Goal: Task Accomplishment & Management: Use online tool/utility

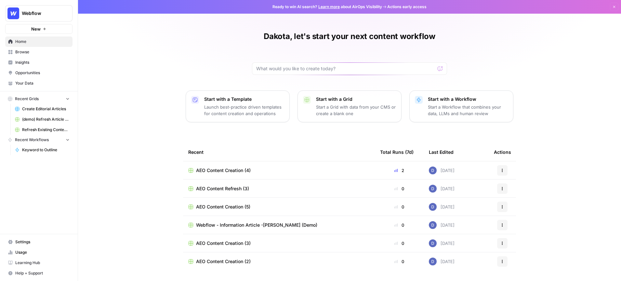
click at [34, 63] on span "Insights" at bounding box center [42, 62] width 54 height 6
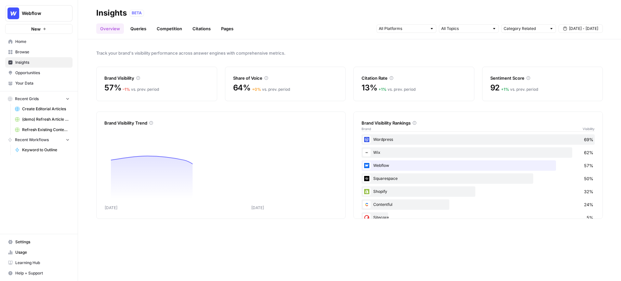
click at [33, 83] on span "Your Data" at bounding box center [42, 83] width 54 height 6
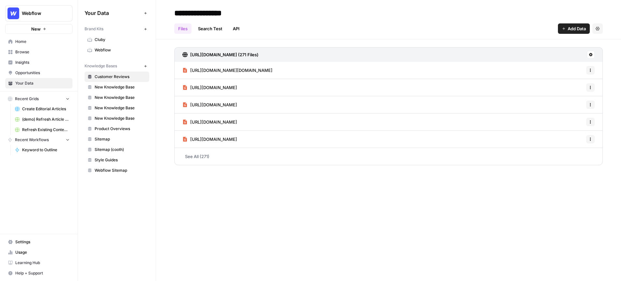
click at [420, 6] on header "**********" at bounding box center [388, 19] width 465 height 39
click at [53, 14] on span "Webflow" at bounding box center [41, 13] width 39 height 6
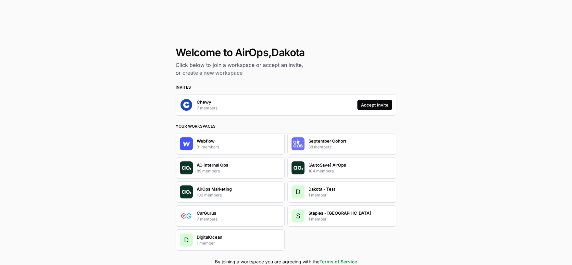
click at [372, 104] on div "Accept Invite" at bounding box center [375, 105] width 28 height 6
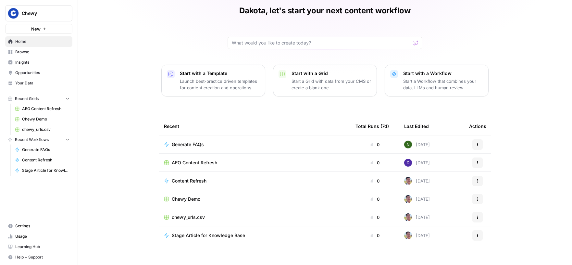
scroll to position [26, 0]
click at [187, 198] on span "Chewy Demo" at bounding box center [186, 199] width 29 height 6
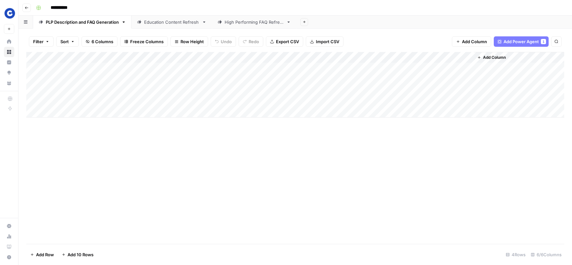
click at [110, 68] on div "Add Column" at bounding box center [295, 85] width 538 height 66
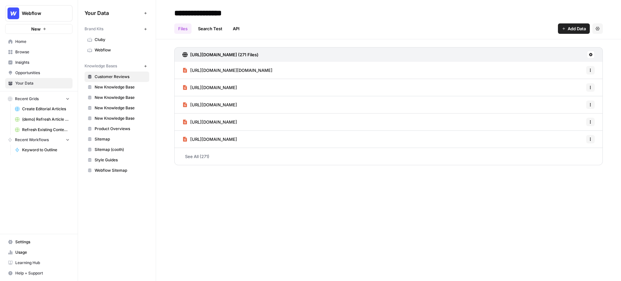
click at [62, 12] on div "Webflow" at bounding box center [46, 13] width 48 height 6
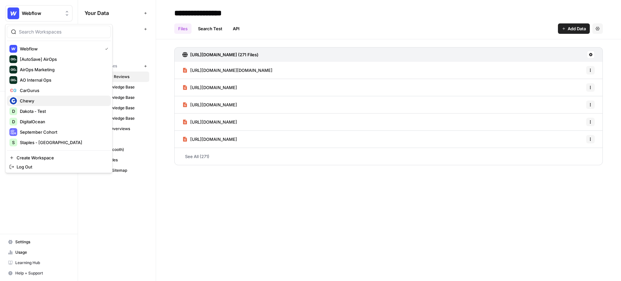
click at [55, 100] on span "Chewy" at bounding box center [63, 100] width 86 height 6
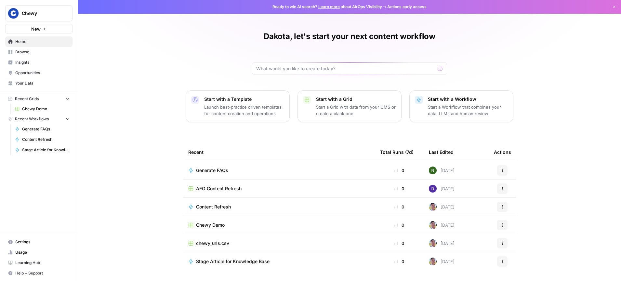
scroll to position [18, 0]
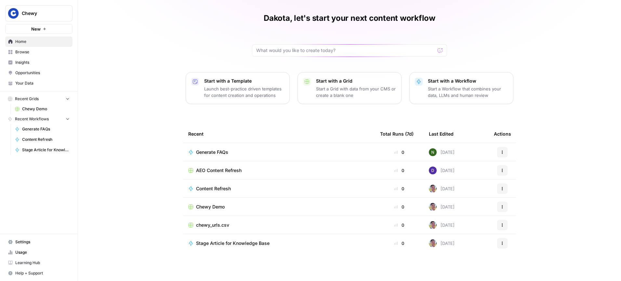
click at [214, 205] on span "Chewy Demo" at bounding box center [210, 206] width 29 height 6
click at [213, 225] on span "chewy_urls.csv" at bounding box center [212, 225] width 33 height 6
click at [213, 153] on span "Generate FAQs" at bounding box center [212, 152] width 32 height 6
click at [52, 11] on span "Chewy" at bounding box center [41, 13] width 39 height 6
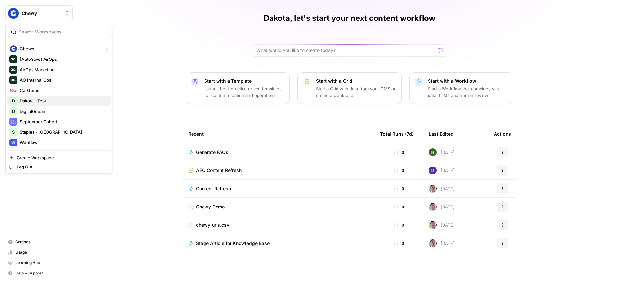
click at [52, 97] on span "Dakota - Test" at bounding box center [63, 100] width 86 height 6
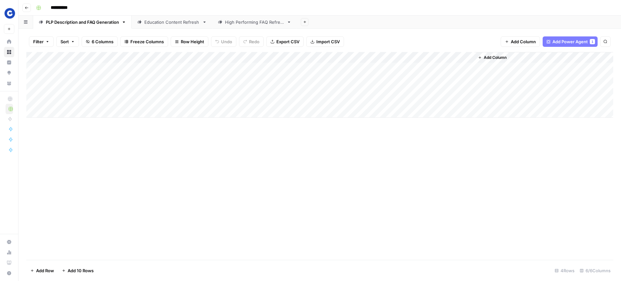
click at [270, 59] on div "Add Column" at bounding box center [319, 85] width 586 height 66
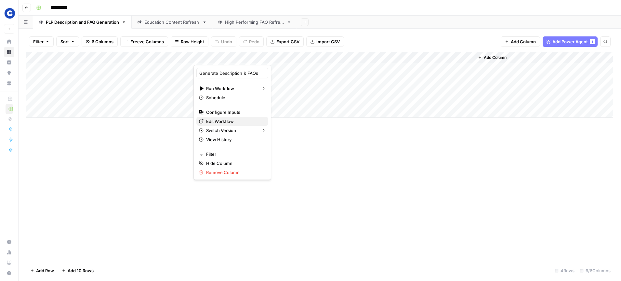
click at [227, 121] on span "Edit Workflow" at bounding box center [234, 121] width 57 height 6
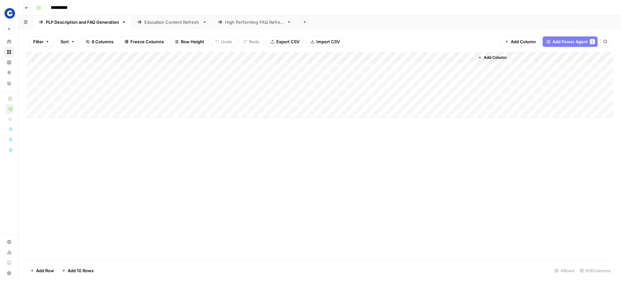
click at [188, 40] on span "Row Height" at bounding box center [192, 41] width 23 height 6
click at [187, 75] on span "Medium" at bounding box center [206, 73] width 47 height 6
click at [182, 35] on div "Filter Sort 6 Columns Freeze Columns Row Height Undo Redo Export CSV Import CSV…" at bounding box center [319, 41] width 586 height 21
click at [184, 43] on span "Row Height" at bounding box center [192, 41] width 23 height 6
click at [189, 82] on span "Tall" at bounding box center [206, 82] width 47 height 6
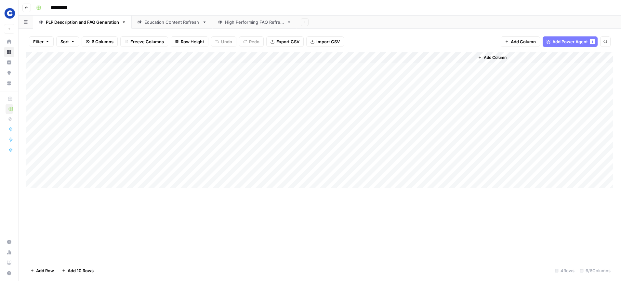
click at [65, 184] on div "Add Column" at bounding box center [319, 120] width 586 height 136
click at [197, 240] on div "Add Column" at bounding box center [319, 156] width 586 height 208
click at [115, 248] on div "Add Column" at bounding box center [319, 156] width 586 height 208
click at [175, 23] on div "Education Content Refresh" at bounding box center [171, 22] width 55 height 6
click at [192, 41] on span "Row Height" at bounding box center [193, 41] width 23 height 6
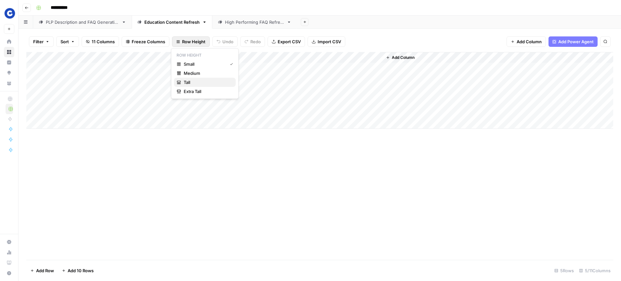
click at [194, 81] on span "Tall" at bounding box center [207, 82] width 47 height 6
click at [240, 24] on div "High Performing FAQ Refresh" at bounding box center [254, 22] width 59 height 6
click at [185, 42] on span "Row Height" at bounding box center [193, 41] width 23 height 6
click at [184, 85] on span "Tall" at bounding box center [207, 82] width 47 height 6
click at [99, 25] on link "PLP Description and FAQ Generation" at bounding box center [82, 22] width 98 height 13
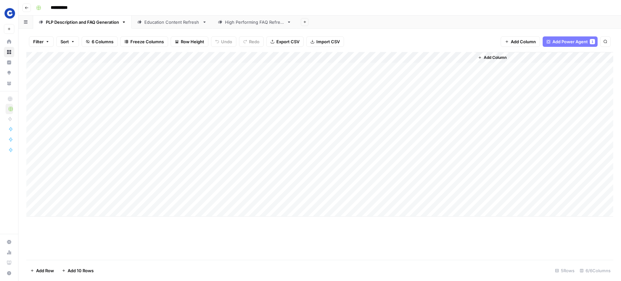
click at [162, 24] on div "Education Content Refresh" at bounding box center [171, 22] width 55 height 6
click at [242, 23] on div "High Performing FAQ Refresh" at bounding box center [254, 22] width 59 height 6
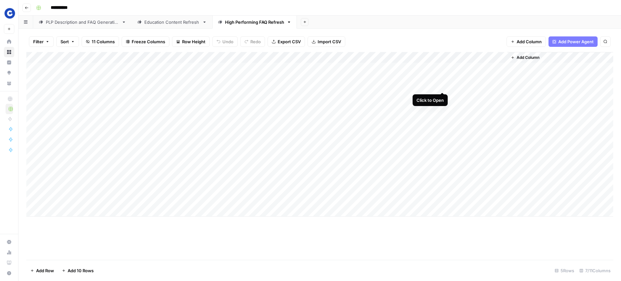
click at [442, 68] on div "Add Column" at bounding box center [319, 134] width 586 height 164
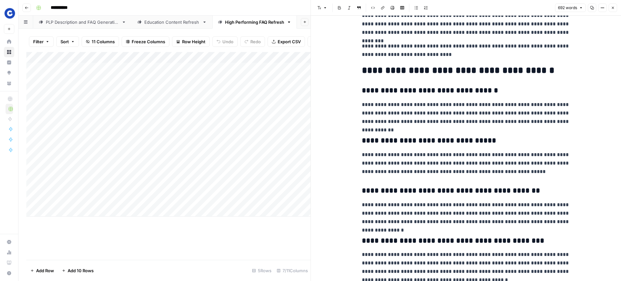
scroll to position [203, 0]
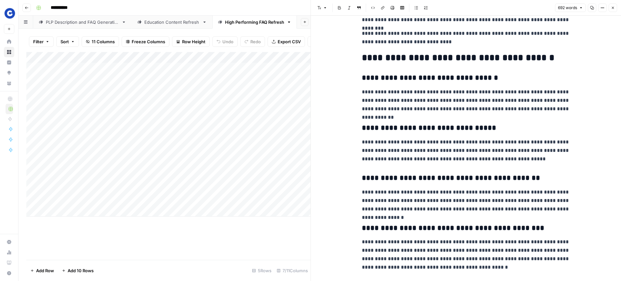
click at [614, 10] on button "Close" at bounding box center [612, 8] width 8 height 8
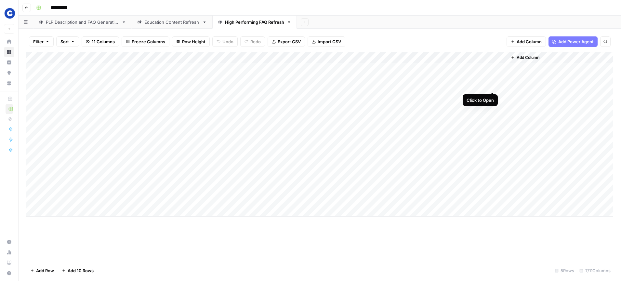
click at [491, 69] on div "Add Column" at bounding box center [319, 134] width 586 height 164
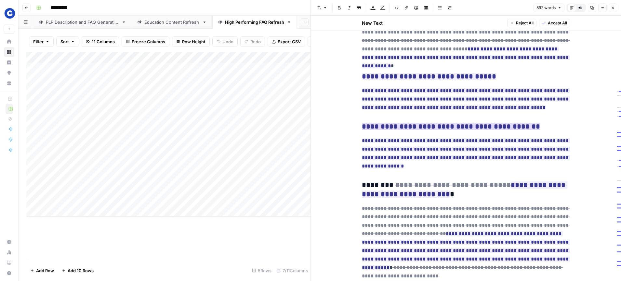
scroll to position [365, 0]
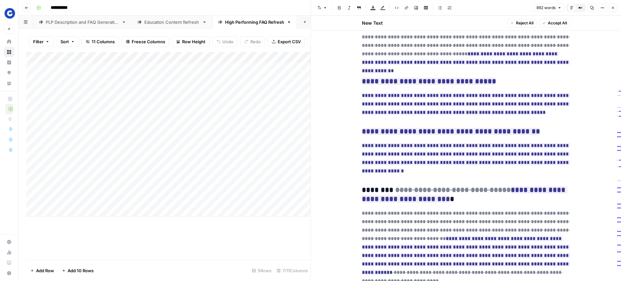
click at [611, 7] on icon "button" at bounding box center [613, 8] width 4 height 4
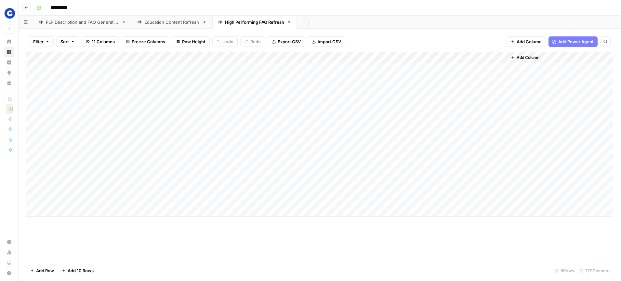
click at [108, 24] on div "PLP Description and FAQ Generation" at bounding box center [82, 22] width 73 height 6
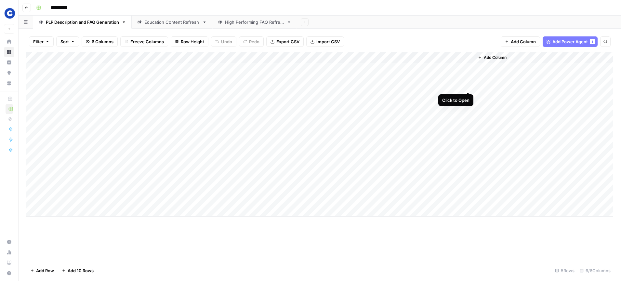
click at [466, 66] on div "Add Column" at bounding box center [319, 134] width 586 height 164
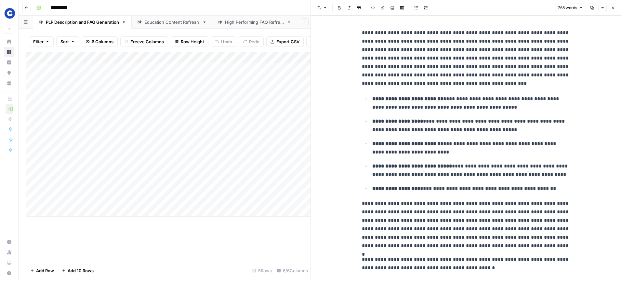
click at [612, 9] on icon "button" at bounding box center [613, 8] width 4 height 4
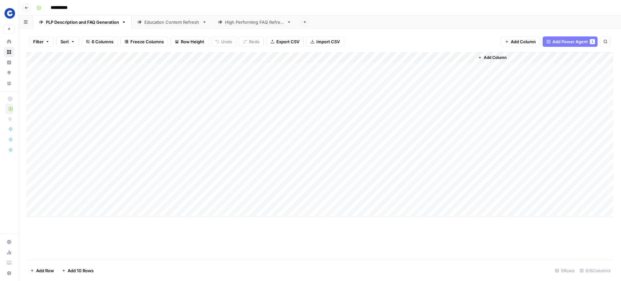
click at [182, 25] on div "Education Content Refresh" at bounding box center [171, 22] width 55 height 6
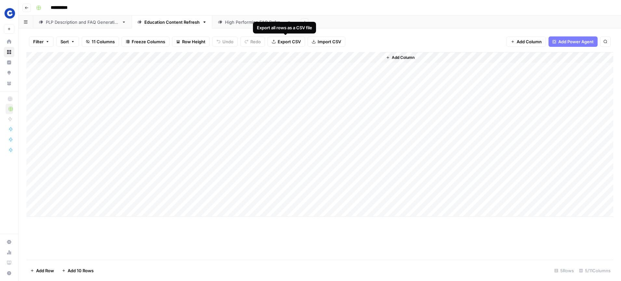
click at [242, 23] on div "High Performing FAQ Refresh" at bounding box center [254, 22] width 59 height 6
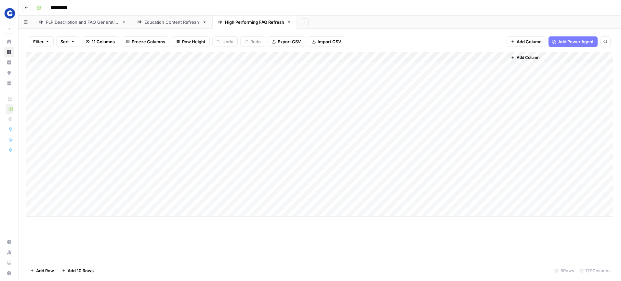
click at [179, 25] on div "Education Content Refresh" at bounding box center [171, 22] width 55 height 6
click at [88, 21] on div "PLP Description and FAQ Generation" at bounding box center [82, 22] width 73 height 6
click at [167, 26] on link "Education Content Refresh" at bounding box center [172, 22] width 81 height 13
click at [264, 25] on div "High Performing FAQ Refresh" at bounding box center [254, 22] width 59 height 6
click at [377, 58] on div "Add Column" at bounding box center [319, 134] width 586 height 164
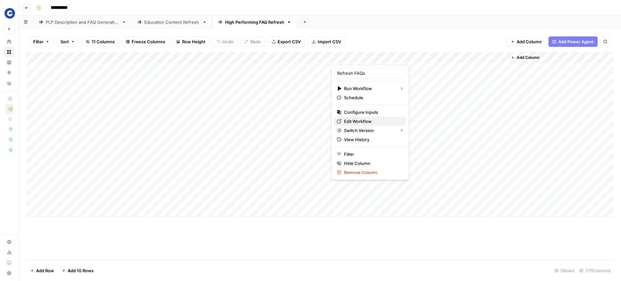
click at [356, 122] on span "Edit Workflow" at bounding box center [372, 121] width 57 height 6
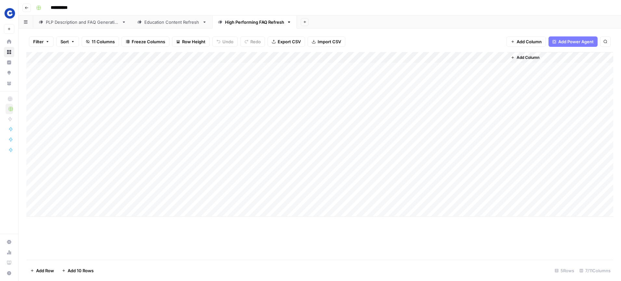
click at [104, 25] on link "PLP Description and FAQ Generation" at bounding box center [82, 22] width 98 height 13
click at [178, 21] on div "Education Content Refresh" at bounding box center [171, 22] width 55 height 6
click at [257, 24] on div "High Performing FAQ Refresh" at bounding box center [254, 22] width 59 height 6
click at [82, 21] on div "PLP Description and FAQ Generation" at bounding box center [82, 22] width 73 height 6
click at [272, 27] on link "High Performing FAQ Refresh" at bounding box center [254, 22] width 84 height 13
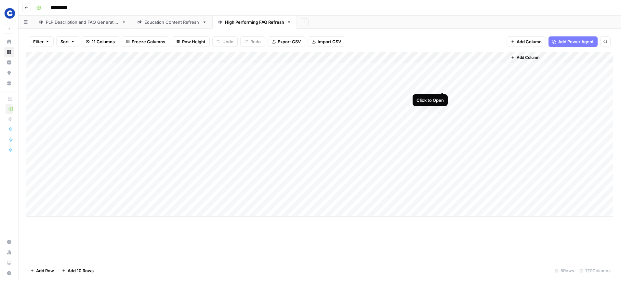
click at [440, 68] on div "Add Column" at bounding box center [319, 134] width 586 height 164
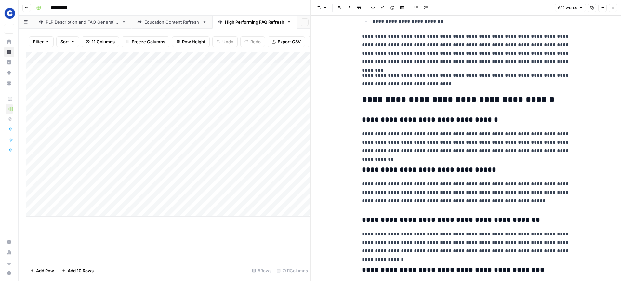
scroll to position [161, 0]
click at [611, 7] on icon "button" at bounding box center [613, 8] width 4 height 4
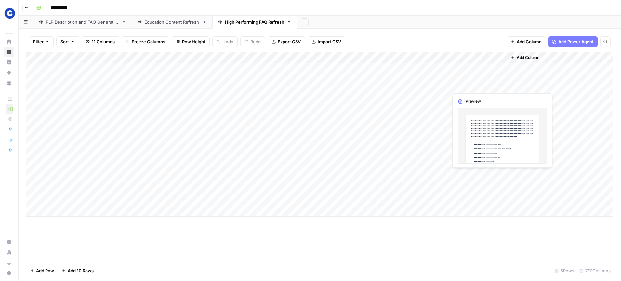
click at [491, 69] on div "Add Column" at bounding box center [319, 134] width 586 height 164
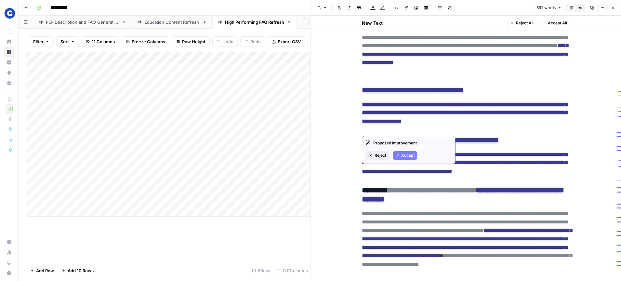
scroll to position [348, 0]
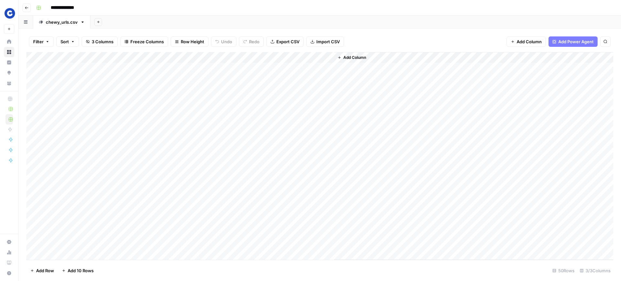
click at [263, 57] on div "Add Column" at bounding box center [319, 156] width 586 height 208
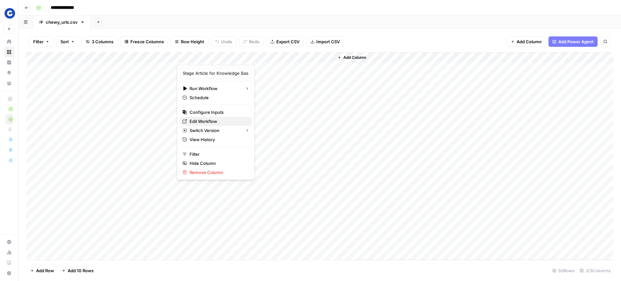
click at [211, 121] on span "Edit Workflow" at bounding box center [217, 121] width 57 height 6
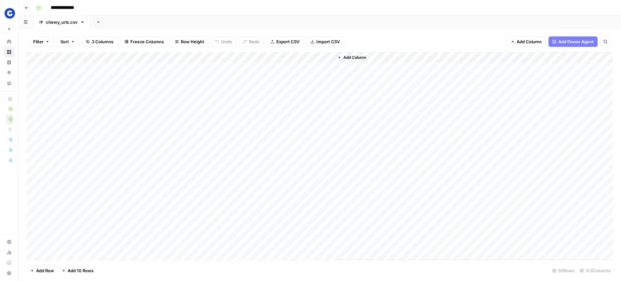
click at [188, 42] on span "Row Height" at bounding box center [192, 41] width 23 height 6
click at [200, 81] on span "Tall" at bounding box center [206, 82] width 47 height 6
click at [328, 68] on div "Add Column" at bounding box center [319, 156] width 586 height 208
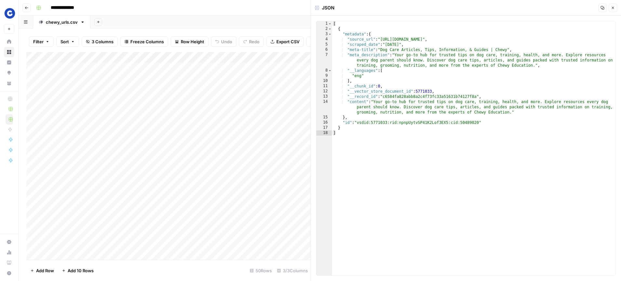
click at [613, 9] on icon "button" at bounding box center [613, 8] width 4 height 4
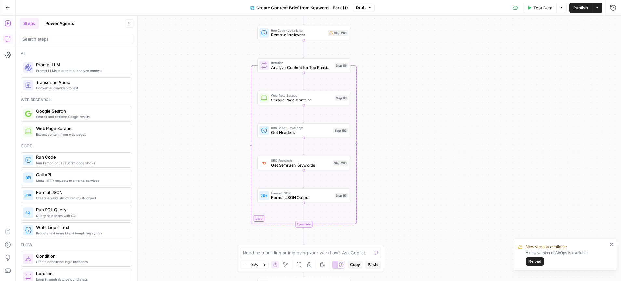
scroll to position [881, 0]
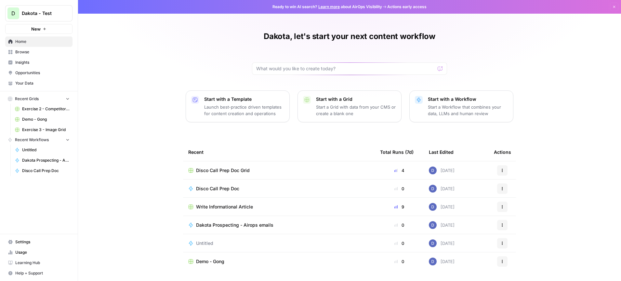
click at [33, 84] on span "Your Data" at bounding box center [42, 83] width 54 height 6
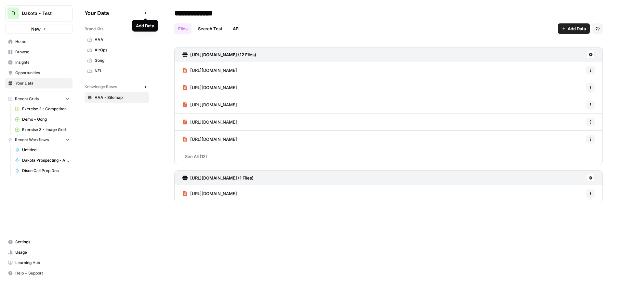
click at [146, 12] on icon "button" at bounding box center [146, 13] width 4 height 4
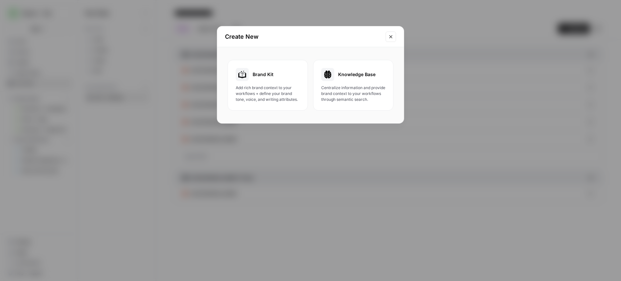
click at [285, 88] on span "Add rich brand context to your workflows + define your brand tone, voice, and w…" at bounding box center [268, 94] width 64 height 18
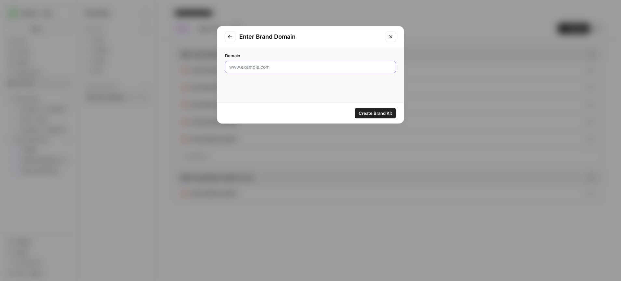
click at [282, 64] on input "Domain" at bounding box center [310, 67] width 162 height 6
drag, startPoint x: 258, startPoint y: 66, endPoint x: 206, endPoint y: 62, distance: 51.5
click at [209, 62] on div "Enter Brand Domain Domain alibaba Create Brand Kit" at bounding box center [310, 140] width 621 height 281
paste input "https://www.alibaba.com/"
drag, startPoint x: 256, startPoint y: 68, endPoint x: 193, endPoint y: 64, distance: 62.8
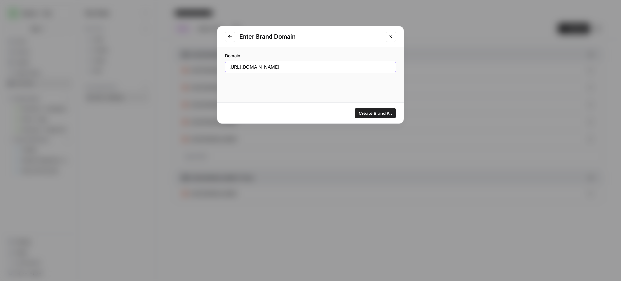
click at [201, 64] on div "Enter Brand Domain Domain https://www.alibaba.com/ Create Brand Kit" at bounding box center [310, 140] width 621 height 281
click at [266, 68] on input "alibaba.com/" at bounding box center [310, 67] width 162 height 6
type input "alibaba.com"
click at [371, 113] on span "Create Brand Kit" at bounding box center [374, 113] width 33 height 6
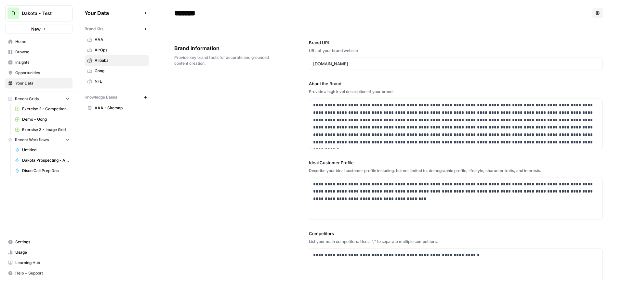
click at [30, 39] on span "Home" at bounding box center [42, 42] width 54 height 6
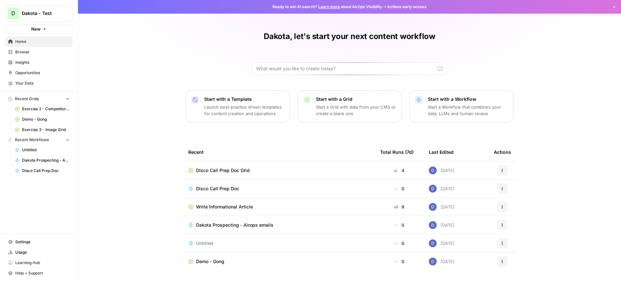
click at [239, 104] on p "Launch best-practice driven templates for content creation and operations" at bounding box center [244, 110] width 80 height 13
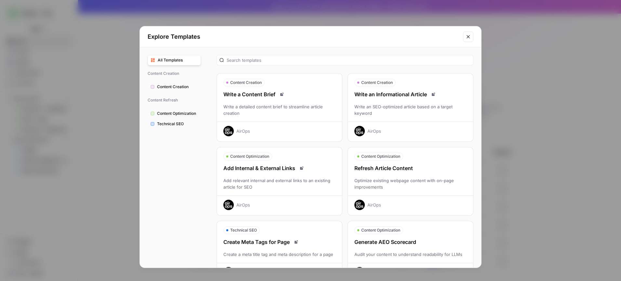
click at [467, 36] on icon "Close modal" at bounding box center [467, 36] width 3 height 3
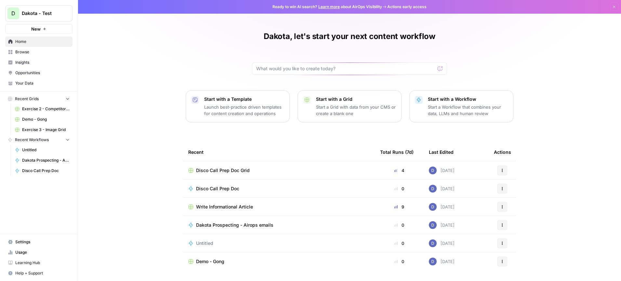
click at [258, 112] on p "Launch best-practice driven templates for content creation and operations" at bounding box center [244, 110] width 80 height 13
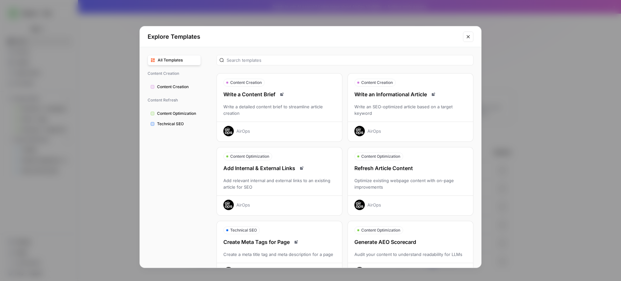
click at [469, 38] on icon "Close modal" at bounding box center [467, 36] width 5 height 5
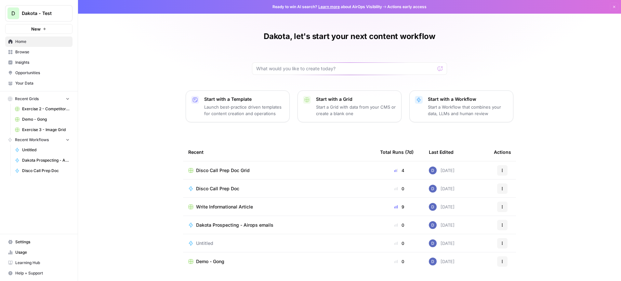
click at [62, 14] on div "Dakota - Test" at bounding box center [46, 13] width 48 height 6
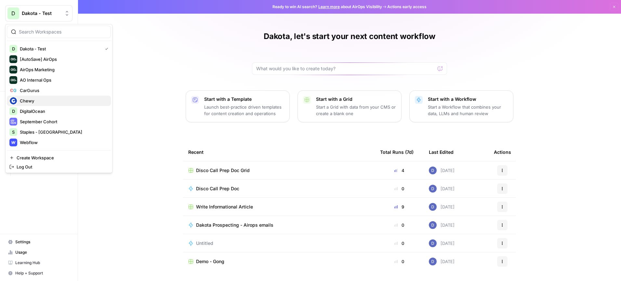
click at [54, 101] on span "Chewy" at bounding box center [63, 100] width 86 height 6
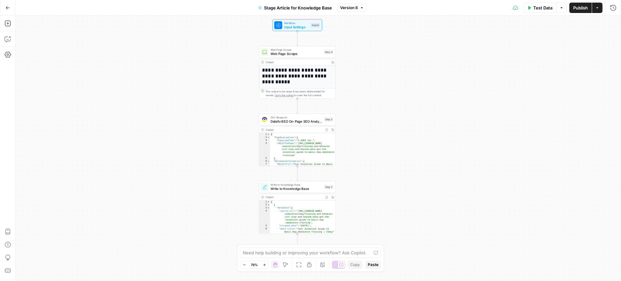
click at [297, 119] on span "DataforSEO On-Page SEO Analysis" at bounding box center [296, 121] width 52 height 5
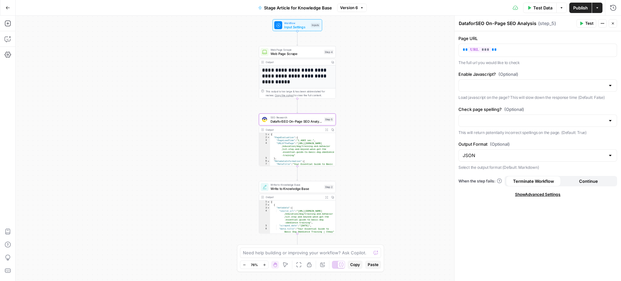
click at [300, 189] on span "Write to Knowledge Base" at bounding box center [296, 188] width 52 height 5
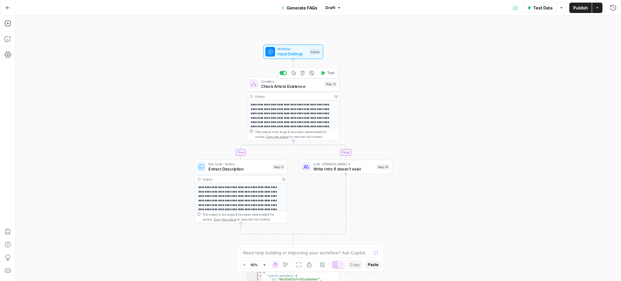
click at [293, 85] on span "Check Article Existence" at bounding box center [291, 86] width 61 height 6
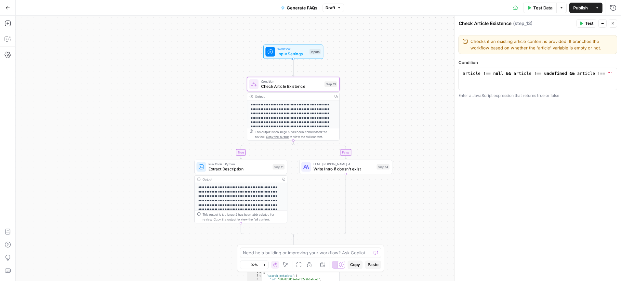
click at [611, 22] on icon "button" at bounding box center [613, 23] width 4 height 4
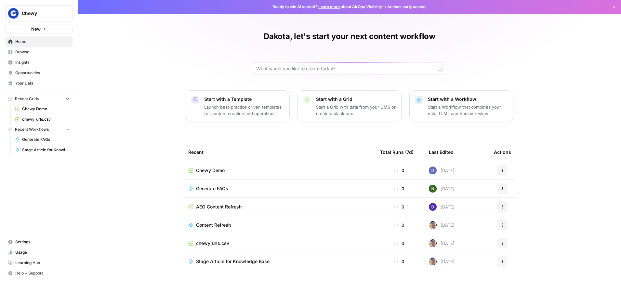
scroll to position [18, 0]
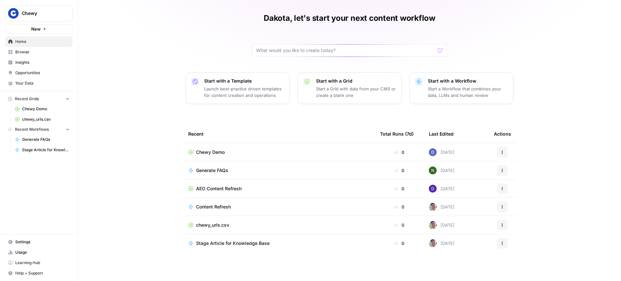
click at [67, 100] on icon "button" at bounding box center [67, 98] width 5 height 5
click at [27, 54] on span "Browse" at bounding box center [42, 52] width 54 height 6
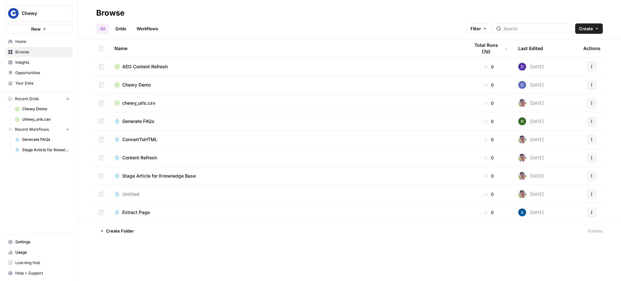
click at [122, 23] on link "Grids" at bounding box center [120, 28] width 19 height 10
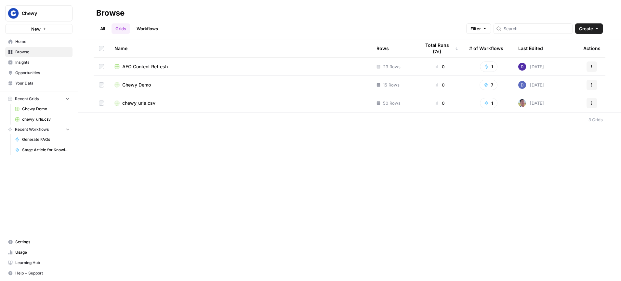
click at [145, 66] on span "AEO Content Refresh" at bounding box center [144, 66] width 45 height 6
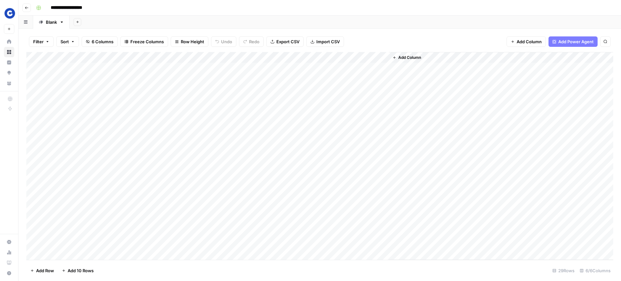
click at [184, 68] on div "Add Column" at bounding box center [319, 156] width 586 height 208
click at [196, 41] on span "Row Height" at bounding box center [192, 41] width 23 height 6
click at [194, 81] on span "Tall" at bounding box center [206, 82] width 47 height 6
click at [43, 66] on div "Add Column" at bounding box center [319, 156] width 586 height 208
click at [42, 97] on div "Add Column" at bounding box center [319, 156] width 586 height 208
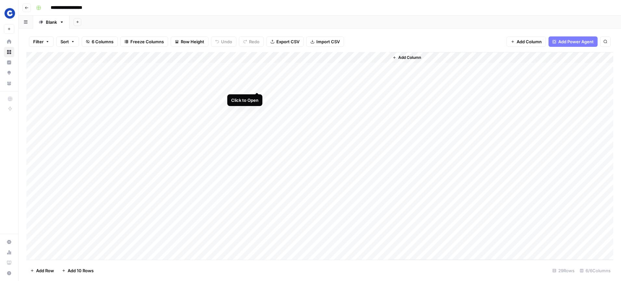
click at [256, 68] on div "Add Column" at bounding box center [319, 156] width 586 height 208
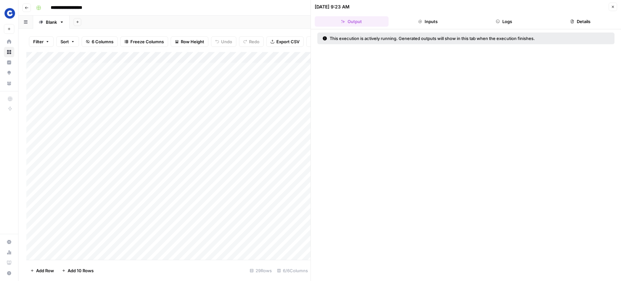
click at [611, 8] on icon "button" at bounding box center [613, 7] width 4 height 4
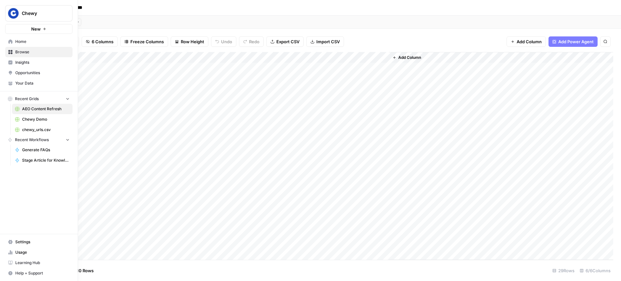
click at [20, 43] on span "Home" at bounding box center [42, 42] width 54 height 6
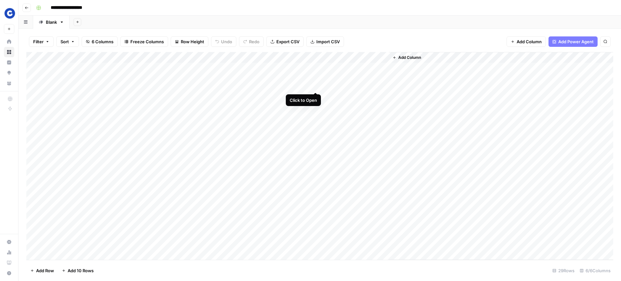
click at [315, 68] on div "Add Column" at bounding box center [319, 156] width 586 height 208
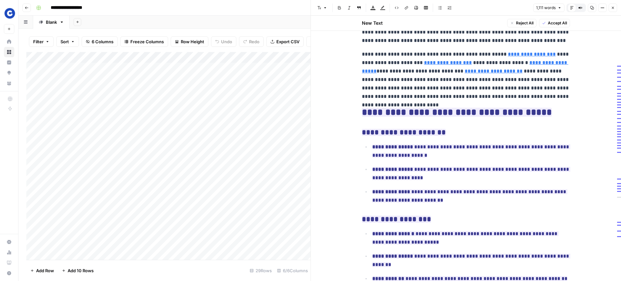
scroll to position [175, 0]
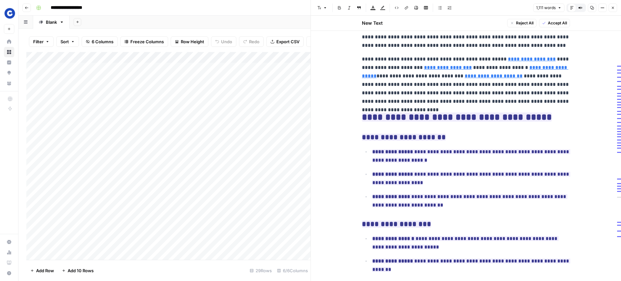
click at [613, 8] on icon "button" at bounding box center [613, 8] width 4 height 4
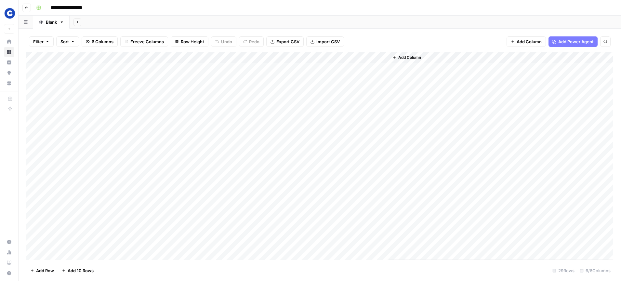
click at [379, 67] on div "Add Column" at bounding box center [319, 156] width 586 height 208
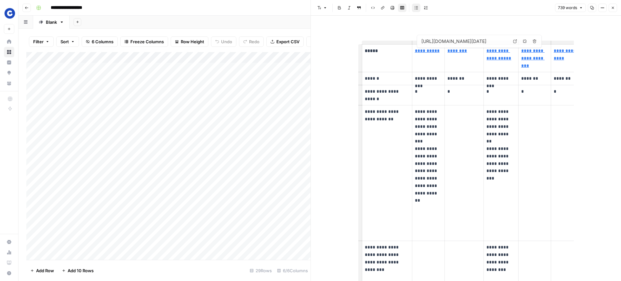
type input "https://www.fox5ny.com/news/top-halloween-costumes-dogs-2024-google-frightgeist"
click at [617, 9] on header "Font style Bold Italic Block quote Code block Link Image Insert Table Bulleted …" at bounding box center [466, 8] width 310 height 16
click at [613, 7] on icon "button" at bounding box center [613, 8] width 4 height 4
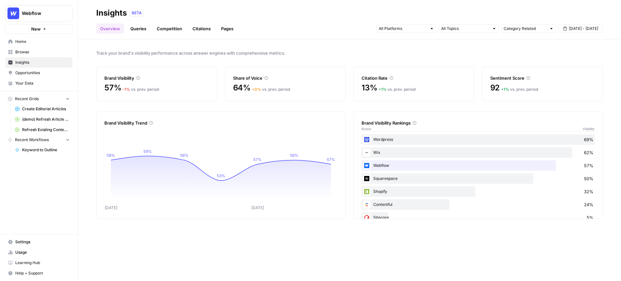
click at [57, 14] on span "Webflow" at bounding box center [41, 13] width 39 height 6
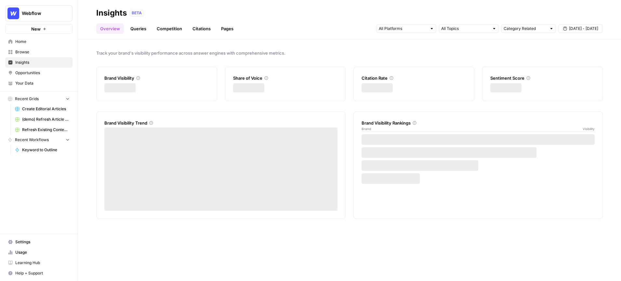
click at [66, 14] on icon "Workspace: Webflow" at bounding box center [67, 13] width 6 height 6
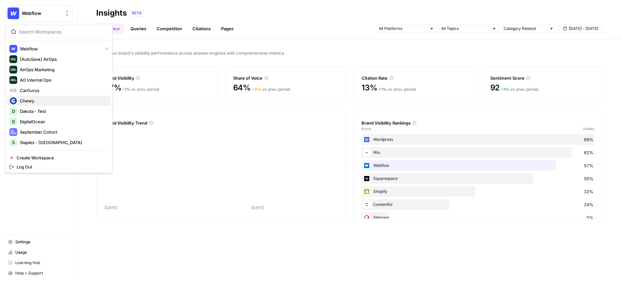
click at [46, 102] on span "Chewy" at bounding box center [63, 100] width 86 height 6
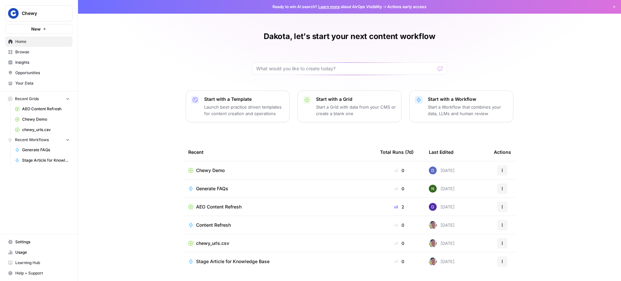
click at [31, 65] on span "Insights" at bounding box center [42, 62] width 54 height 6
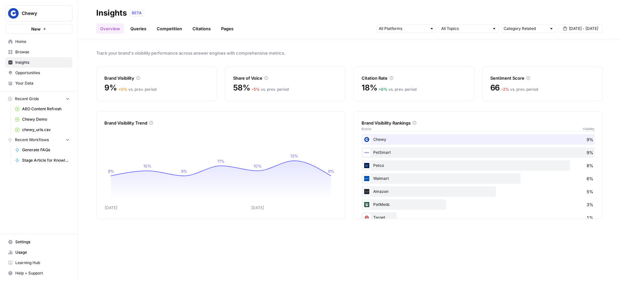
click at [142, 31] on link "Queries" at bounding box center [138, 28] width 24 height 10
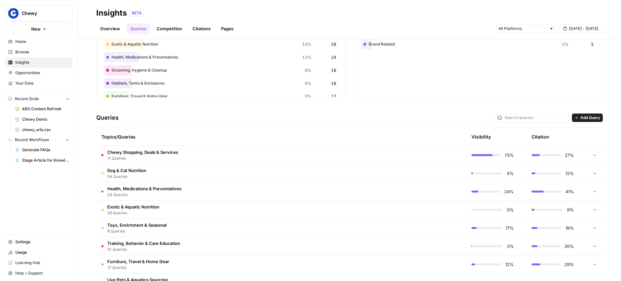
scroll to position [64, 0]
click at [149, 152] on span "Chewy Shopping, Deals & Services" at bounding box center [142, 151] width 71 height 6
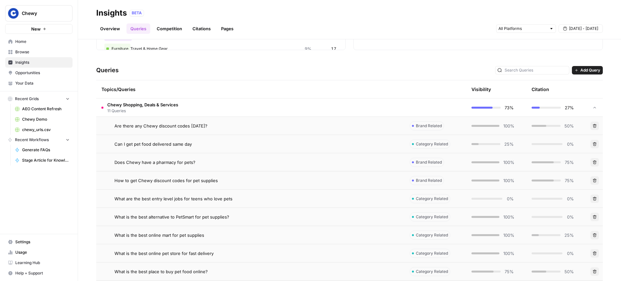
scroll to position [115, 0]
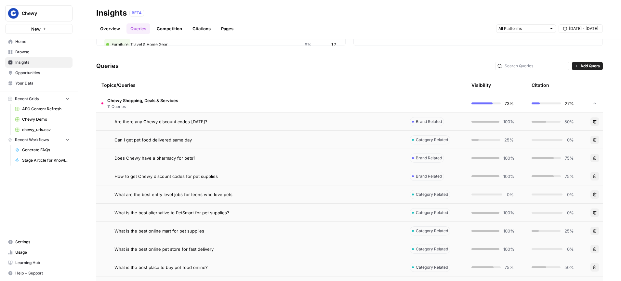
click at [164, 100] on span "Chewy Shopping, Deals & Services" at bounding box center [142, 100] width 71 height 6
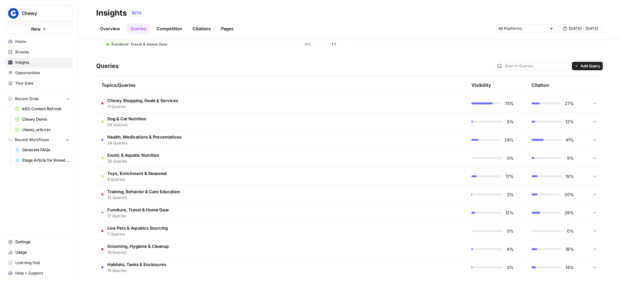
click at [146, 121] on td "Dog & Cat Nutrition 54 Queries" at bounding box center [250, 121] width 308 height 18
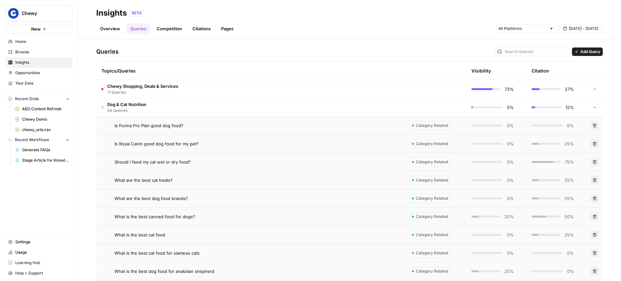
scroll to position [132, 0]
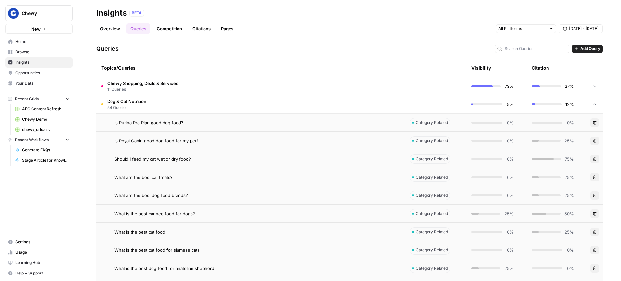
click at [183, 158] on span "Should I feed my cat wet or dry food?" at bounding box center [152, 159] width 76 height 6
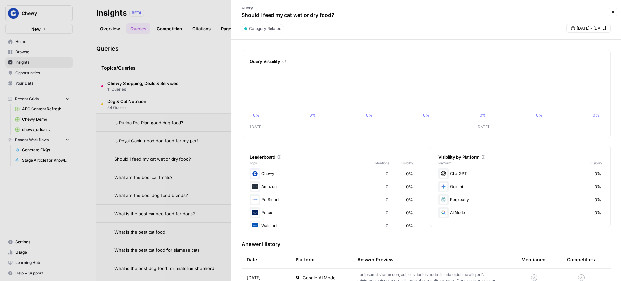
click at [612, 14] on button "Close" at bounding box center [612, 12] width 8 height 8
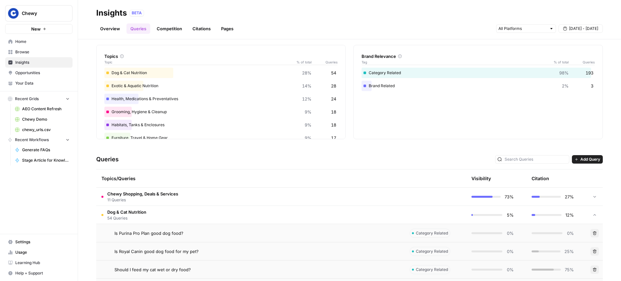
scroll to position [37, 0]
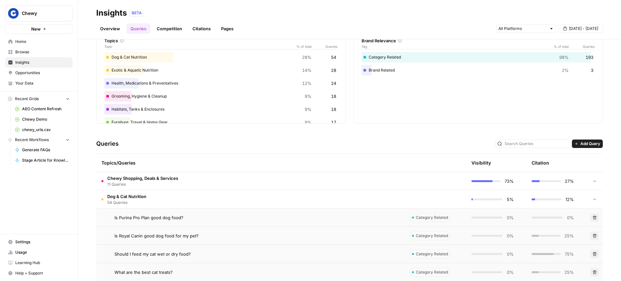
click at [131, 196] on span "Dog & Cat Nutrition" at bounding box center [126, 196] width 39 height 6
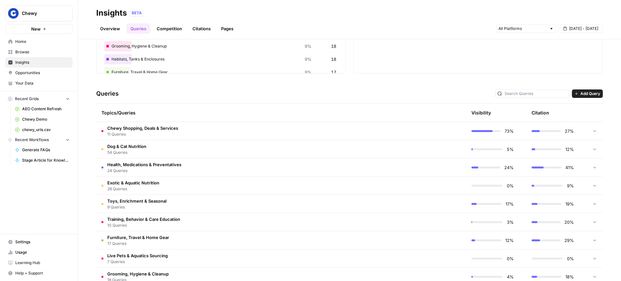
scroll to position [0, 0]
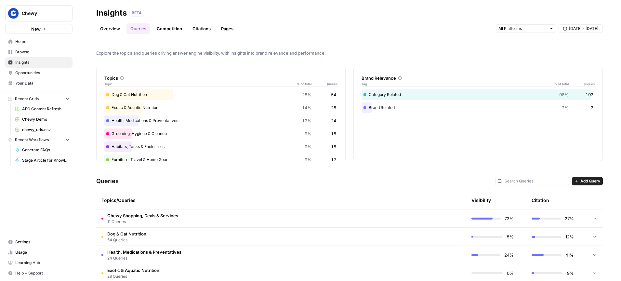
click at [30, 71] on span "Opportunities" at bounding box center [42, 73] width 54 height 6
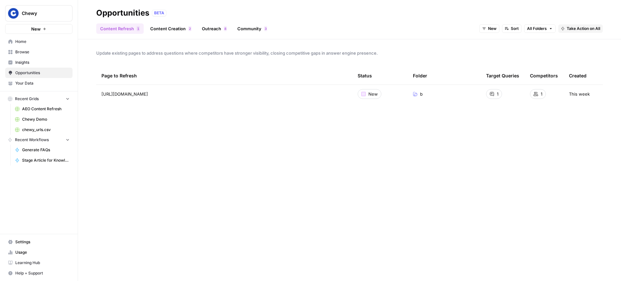
click at [168, 29] on link "Content Creation 2" at bounding box center [170, 28] width 49 height 10
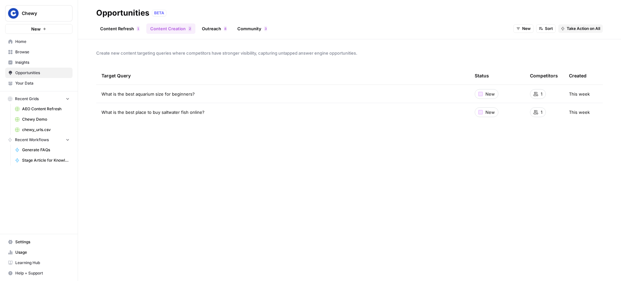
click at [30, 64] on span "Insights" at bounding box center [42, 62] width 54 height 6
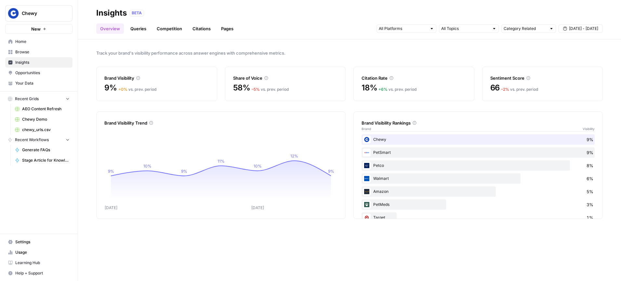
click at [135, 29] on link "Queries" at bounding box center [138, 28] width 24 height 10
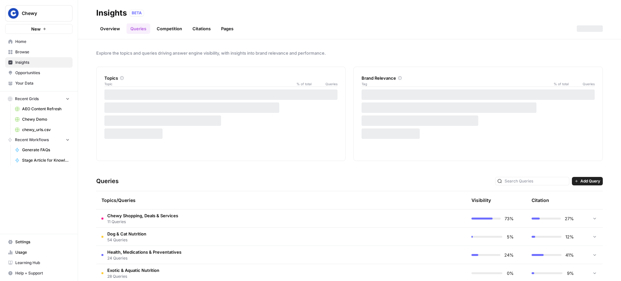
scroll to position [30, 0]
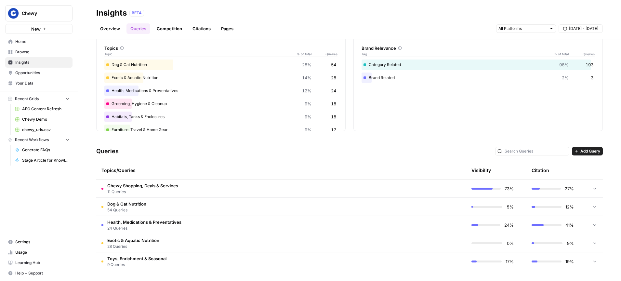
click at [137, 239] on span "Exotic & Aquatic Nutrition" at bounding box center [133, 240] width 52 height 6
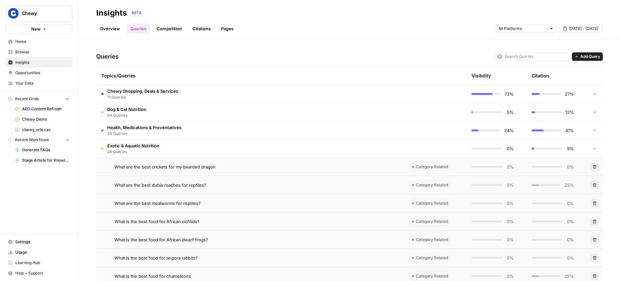
scroll to position [112, 0]
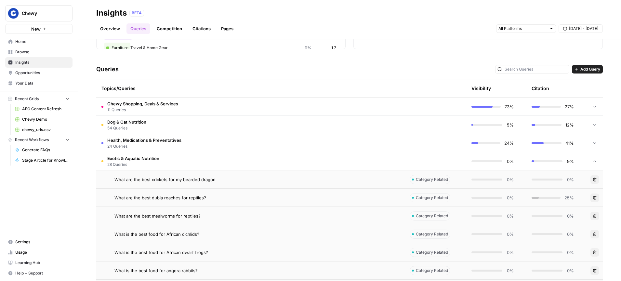
click at [152, 160] on span "Exotic & Aquatic Nutrition" at bounding box center [133, 158] width 52 height 6
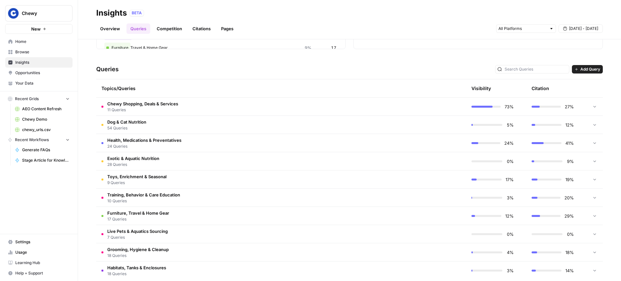
click at [154, 140] on span "Health, Medications & Preventatives" at bounding box center [144, 140] width 74 height 6
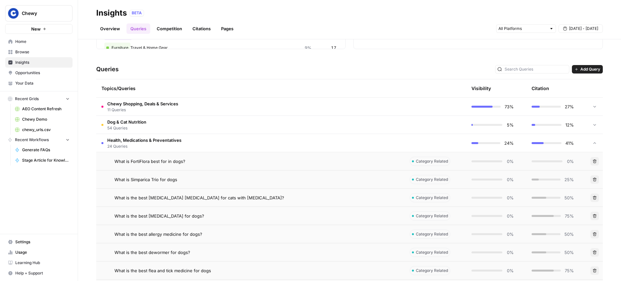
click at [151, 126] on td "Dog & Cat Nutrition 54 Queries" at bounding box center [250, 125] width 308 height 18
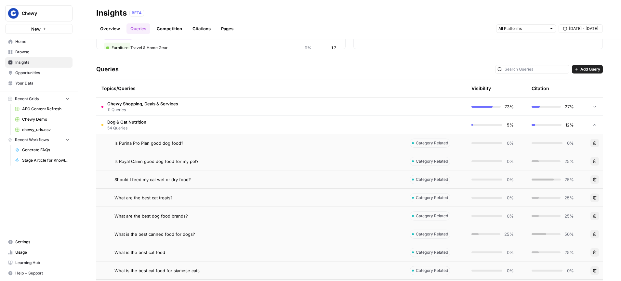
click at [120, 125] on span "54 Queries" at bounding box center [126, 128] width 39 height 6
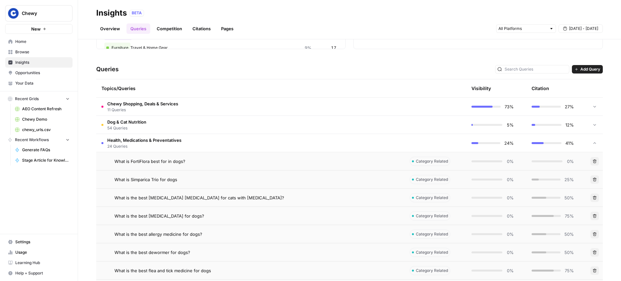
click at [136, 102] on span "Chewy Shopping, Deals & Services" at bounding box center [142, 103] width 71 height 6
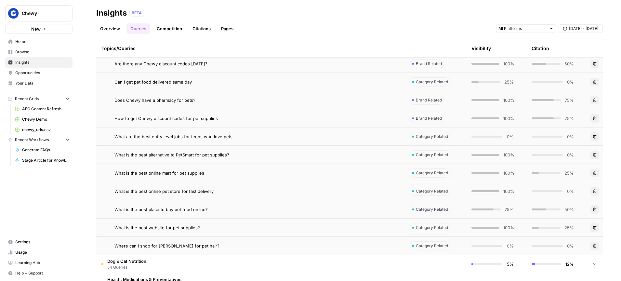
scroll to position [175, 0]
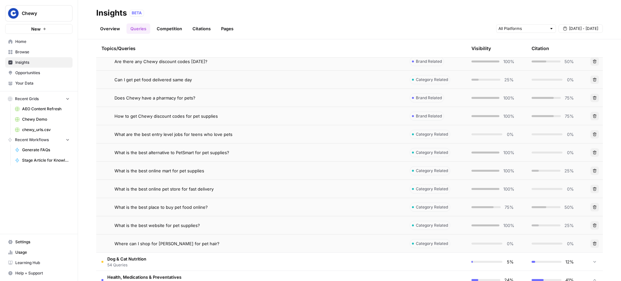
click at [205, 189] on span "What is the best online pet store for fast delivery" at bounding box center [163, 189] width 99 height 6
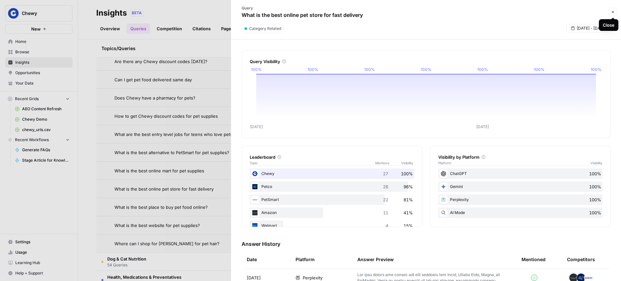
click at [613, 10] on icon "button" at bounding box center [613, 12] width 4 height 4
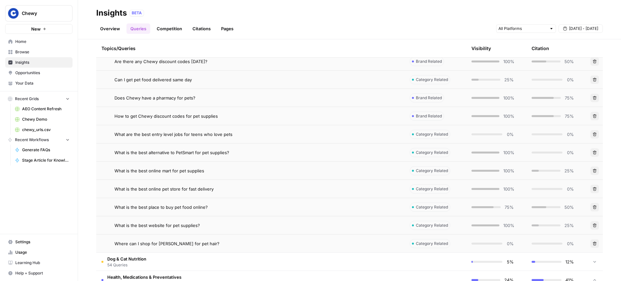
click at [198, 209] on span "What is the best place to buy pet food online?" at bounding box center [160, 207] width 93 height 6
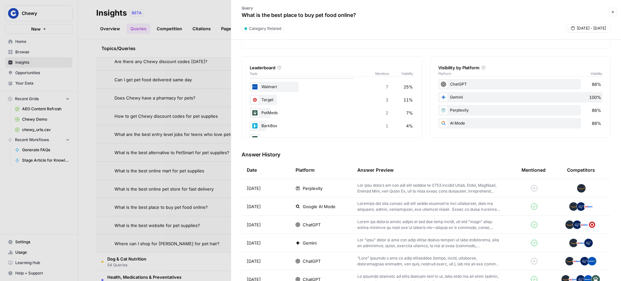
scroll to position [91, 0]
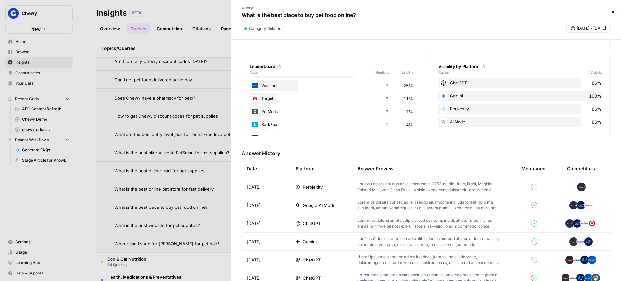
click at [326, 190] on div "Perplexity" at bounding box center [320, 187] width 51 height 6
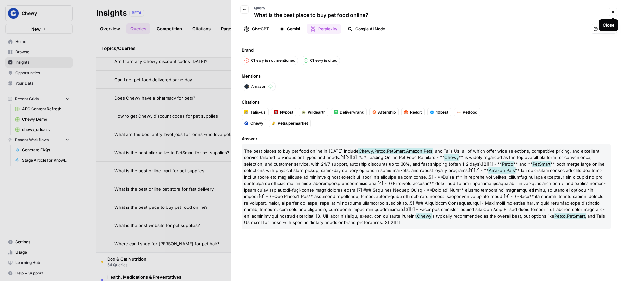
click at [612, 13] on icon "button" at bounding box center [613, 12] width 4 height 4
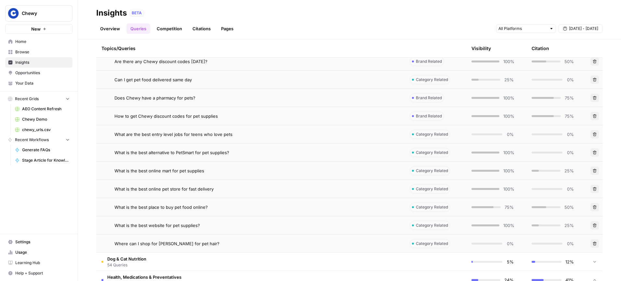
click at [269, 171] on div "What is the best online mart for pet supplies" at bounding box center [256, 170] width 285 height 6
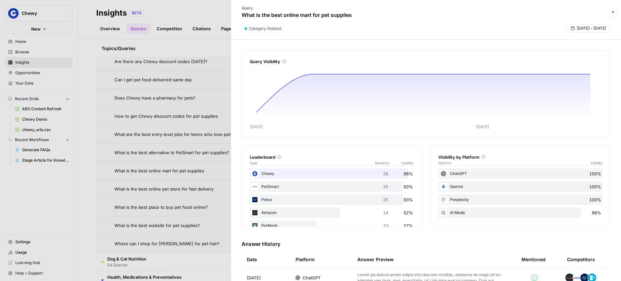
click at [613, 10] on icon "button" at bounding box center [613, 12] width 4 height 4
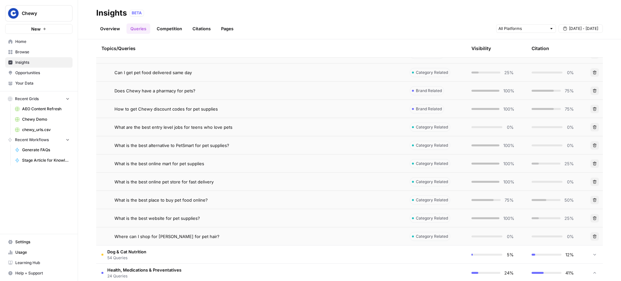
scroll to position [184, 0]
click at [244, 234] on div "Where can I shop for Dyson Humdinger for pet hair?" at bounding box center [256, 234] width 285 height 6
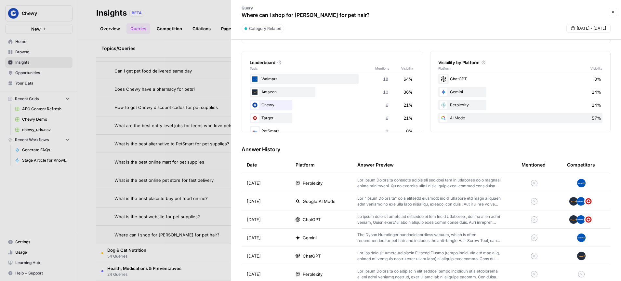
scroll to position [96, 0]
click at [615, 11] on button "Close" at bounding box center [612, 12] width 8 height 8
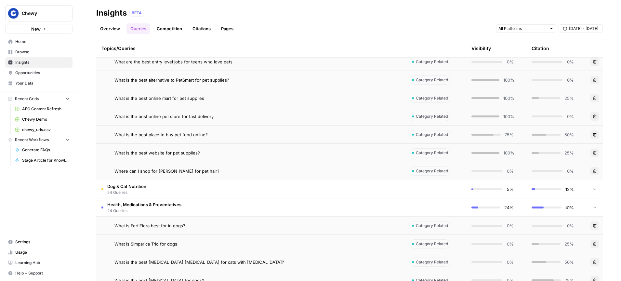
scroll to position [248, 0]
click at [156, 191] on td "Dog & Cat Nutrition 54 Queries" at bounding box center [250, 188] width 308 height 18
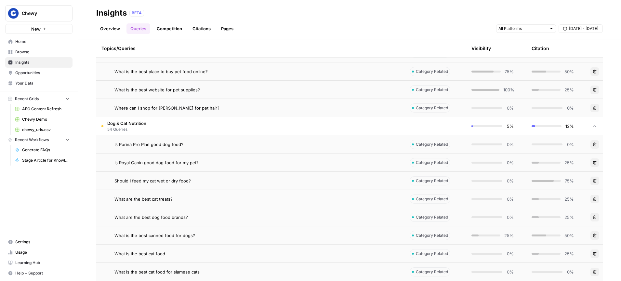
scroll to position [312, 0]
click at [232, 234] on div "What is the best canned food for dogs?" at bounding box center [256, 233] width 285 height 6
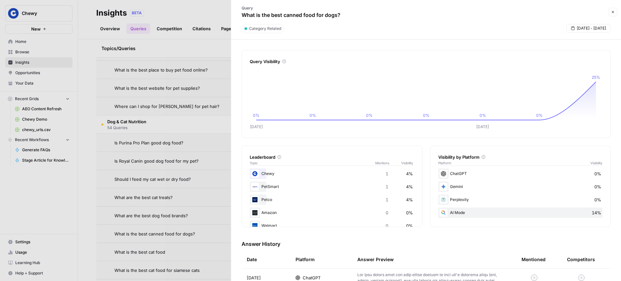
scroll to position [135, 0]
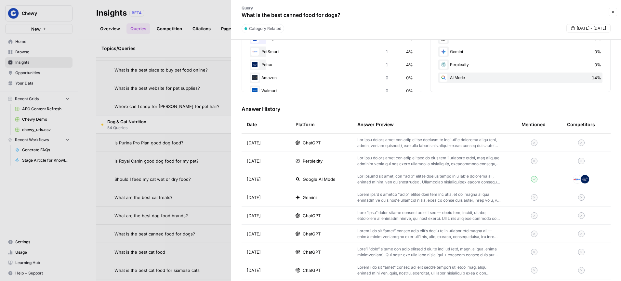
click at [345, 143] on div "ChatGPT" at bounding box center [320, 142] width 51 height 6
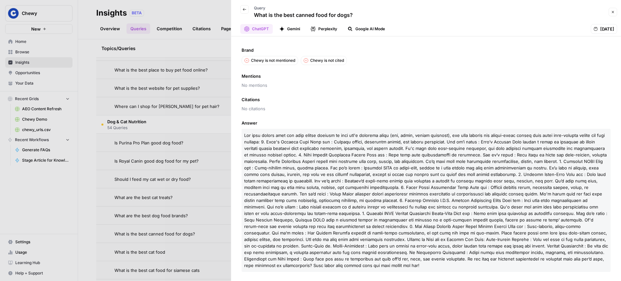
click at [609, 13] on button "Close" at bounding box center [612, 12] width 8 height 8
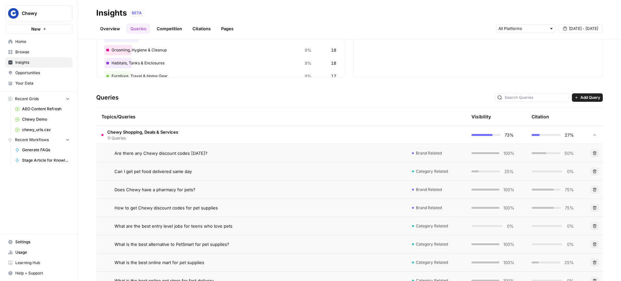
click at [172, 129] on span "Chewy Shopping, Deals & Services" at bounding box center [142, 132] width 71 height 6
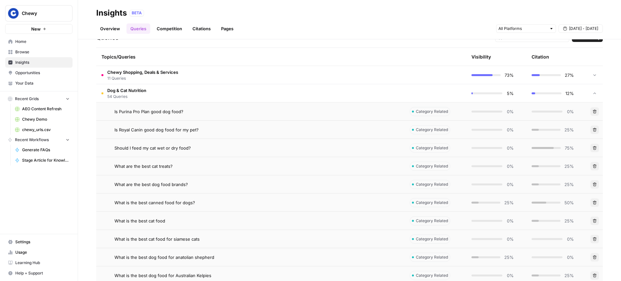
scroll to position [141, 0]
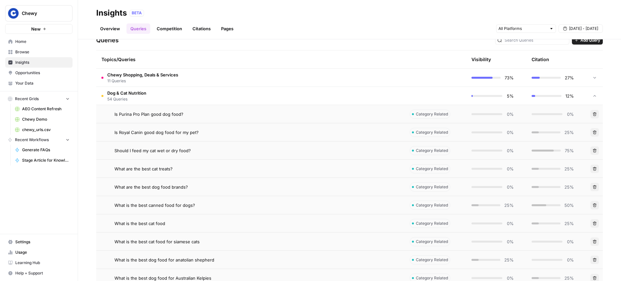
click at [169, 95] on td "Dog & Cat Nutrition 54 Queries" at bounding box center [250, 96] width 308 height 18
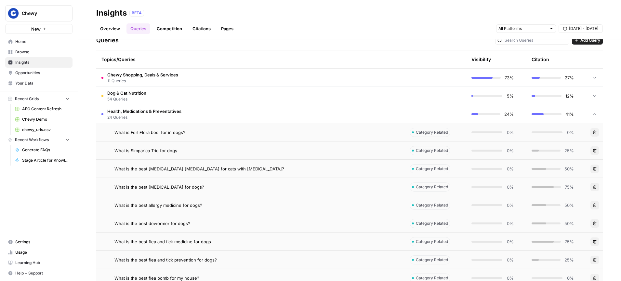
click at [173, 114] on span "Health, Medications & Preventatives" at bounding box center [144, 111] width 74 height 6
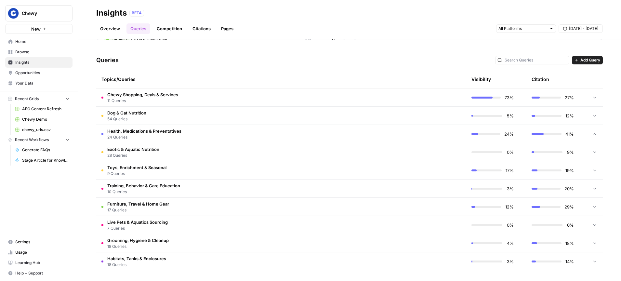
scroll to position [121, 0]
click at [151, 120] on td "Dog & Cat Nutrition 54 Queries" at bounding box center [250, 116] width 308 height 18
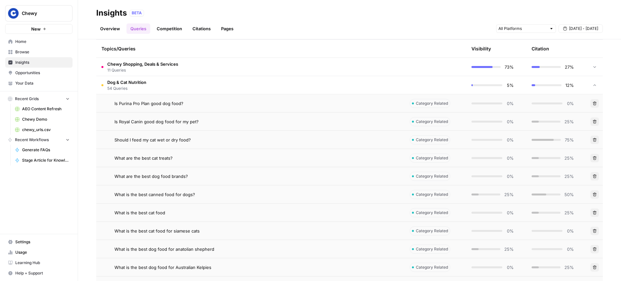
scroll to position [151, 0]
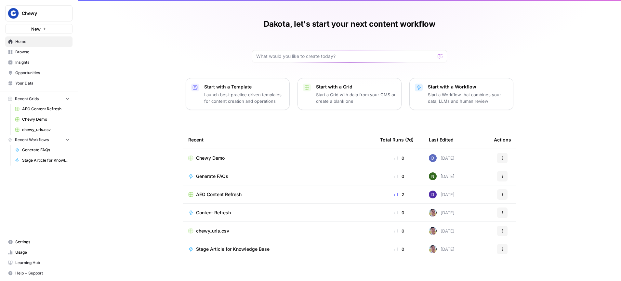
scroll to position [18, 0]
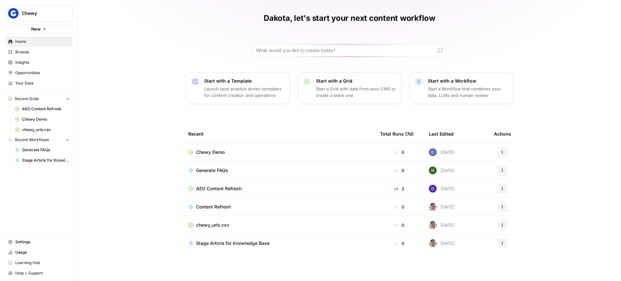
click at [213, 186] on span "AEO Content Refresh" at bounding box center [218, 188] width 45 height 6
click at [32, 50] on span "Browse" at bounding box center [42, 52] width 54 height 6
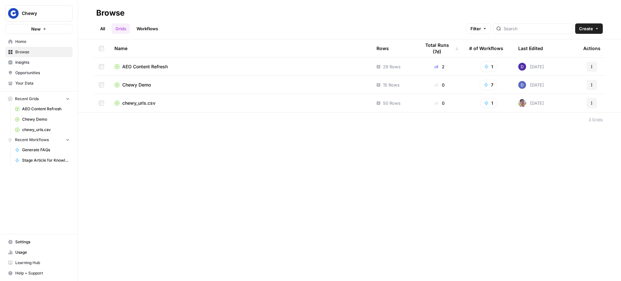
click at [102, 27] on link "All" at bounding box center [102, 28] width 13 height 10
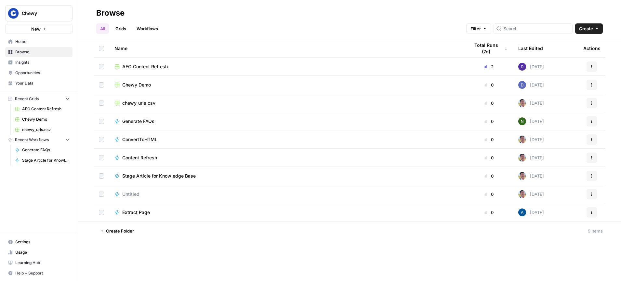
click at [121, 28] on link "Grids" at bounding box center [120, 28] width 19 height 10
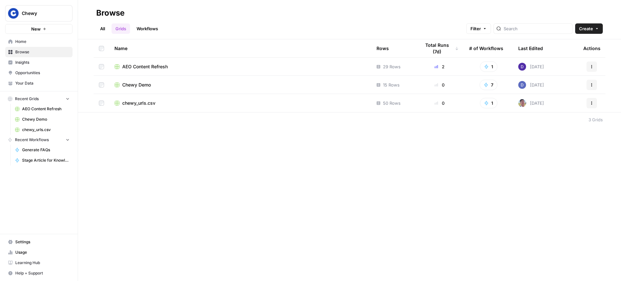
click at [56, 14] on span "Chewy" at bounding box center [41, 13] width 39 height 6
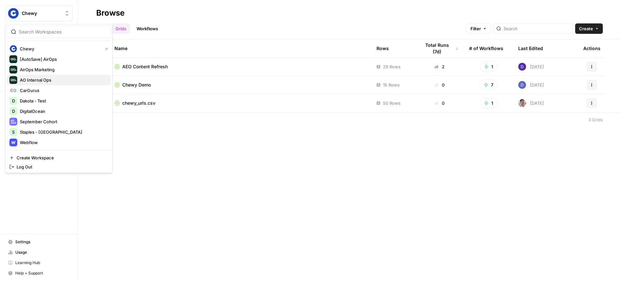
click at [56, 78] on span "AO Internal Ops" at bounding box center [63, 80] width 86 height 6
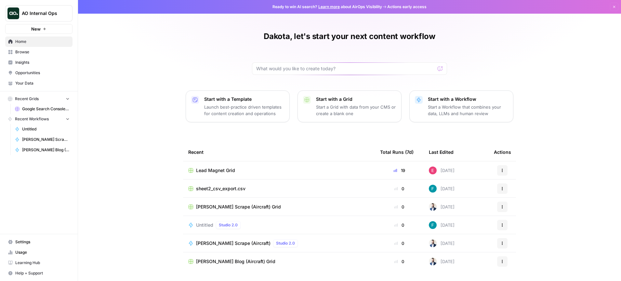
click at [29, 50] on span "Browse" at bounding box center [42, 52] width 54 height 6
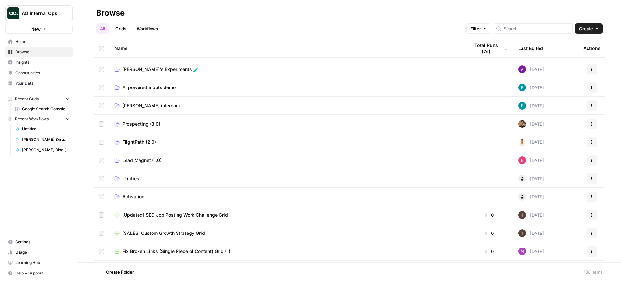
scroll to position [109, 0]
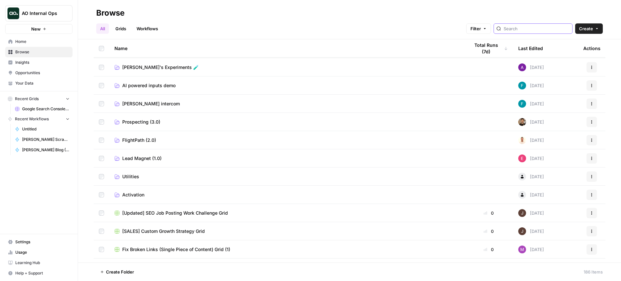
click at [535, 31] on input "search" at bounding box center [536, 28] width 66 height 6
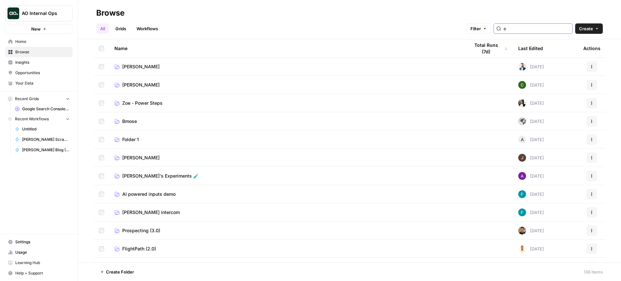
type input "e"
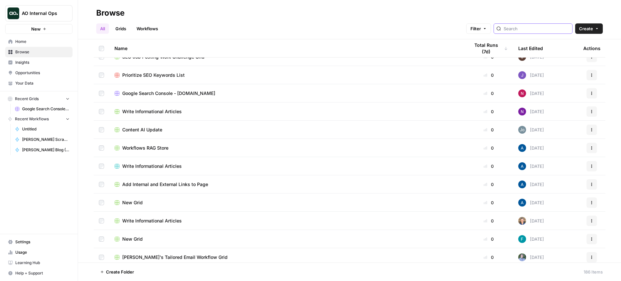
scroll to position [811, 0]
click at [538, 30] on input "search" at bounding box center [536, 28] width 66 height 6
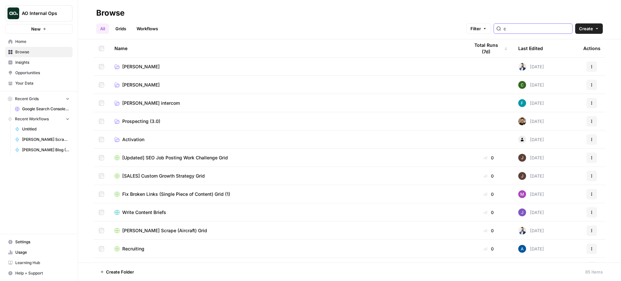
type input "c"
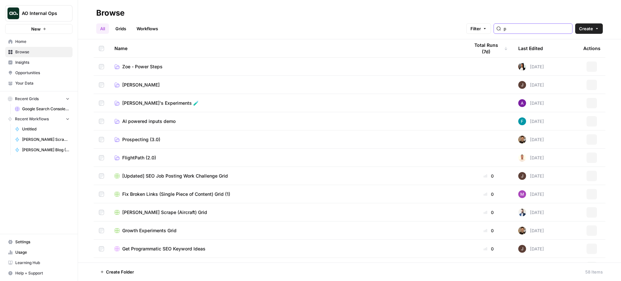
type input "p"
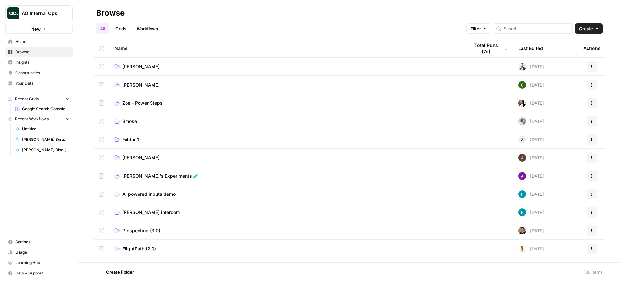
click at [123, 30] on link "Grids" at bounding box center [120, 28] width 19 height 10
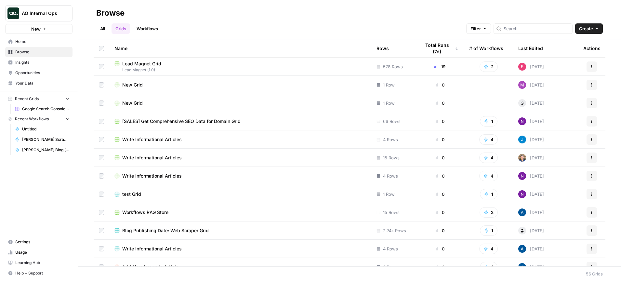
click at [50, 13] on span "AO Internal Ops" at bounding box center [41, 13] width 39 height 6
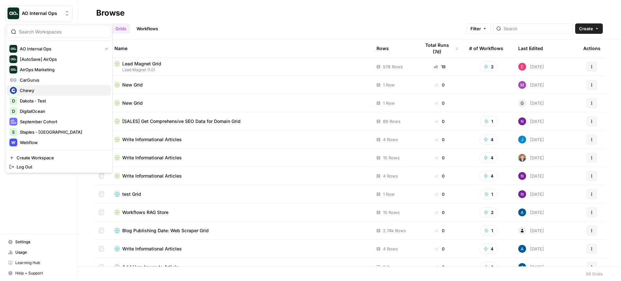
click at [49, 91] on span "Chewy" at bounding box center [63, 90] width 86 height 6
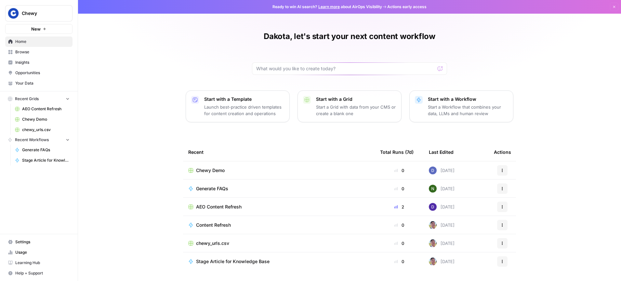
click at [27, 78] on link "Your Data" at bounding box center [38, 83] width 67 height 10
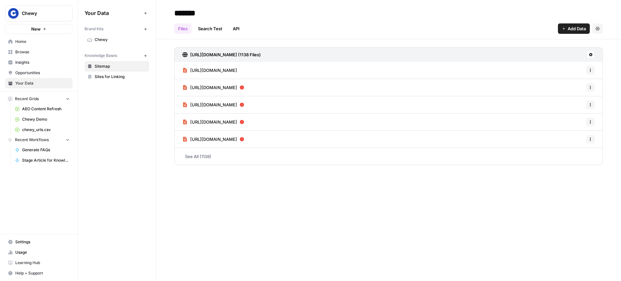
click at [56, 12] on span "Chewy" at bounding box center [41, 13] width 39 height 6
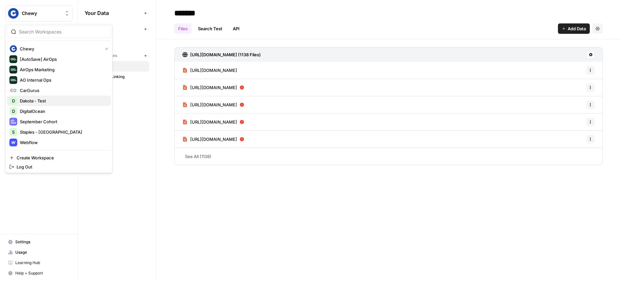
click at [50, 99] on span "Dakota - Test" at bounding box center [63, 100] width 86 height 6
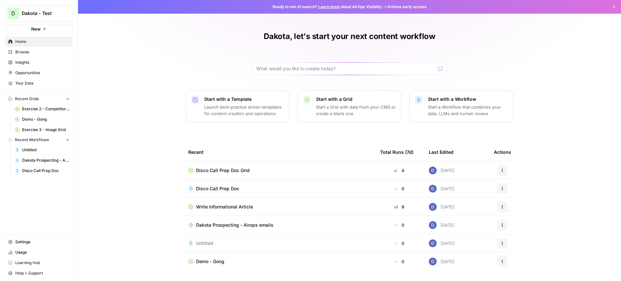
click at [33, 85] on span "Your Data" at bounding box center [42, 83] width 54 height 6
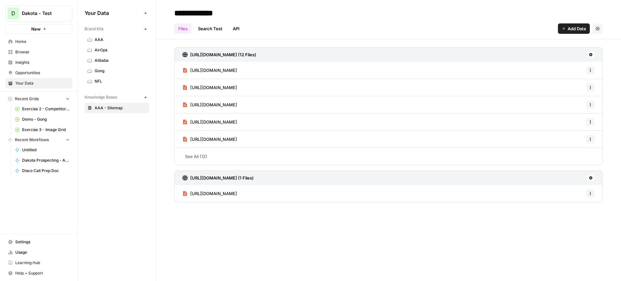
click at [114, 62] on span "Alibaba" at bounding box center [121, 61] width 52 height 6
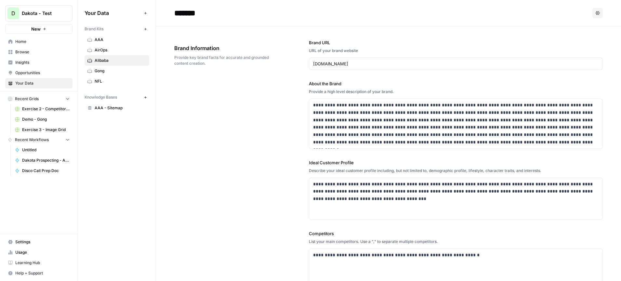
scroll to position [35, 0]
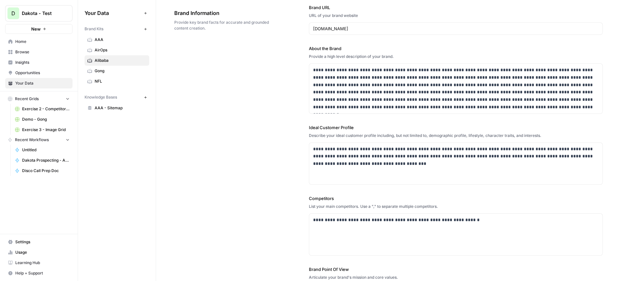
click at [46, 29] on button "New" at bounding box center [38, 29] width 67 height 10
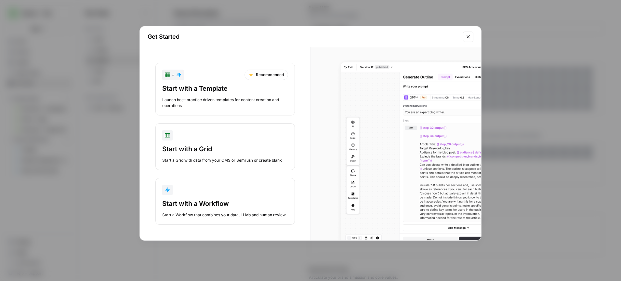
click at [212, 207] on div "Start with a Workflow" at bounding box center [225, 203] width 126 height 9
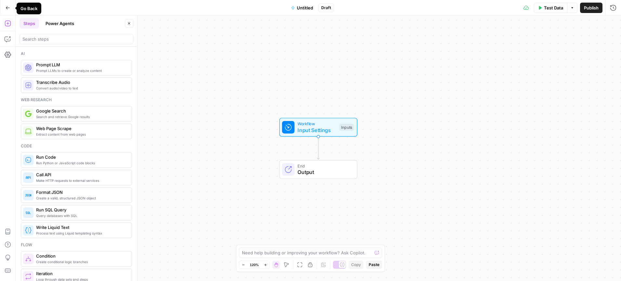
click at [8, 6] on icon "button" at bounding box center [8, 8] width 5 height 5
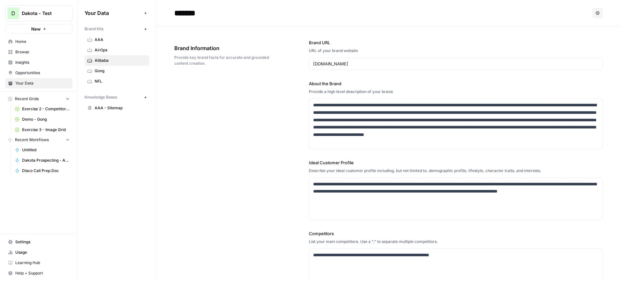
click at [41, 28] on button "New" at bounding box center [38, 29] width 67 height 10
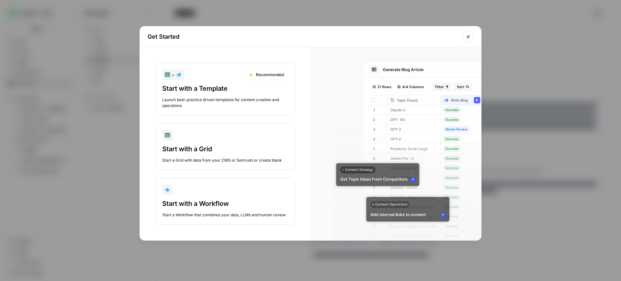
click at [225, 85] on div "Start with a Template" at bounding box center [225, 88] width 126 height 9
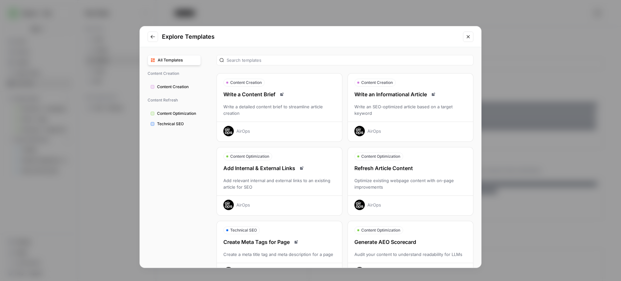
click at [469, 35] on icon "Close modal" at bounding box center [467, 36] width 5 height 5
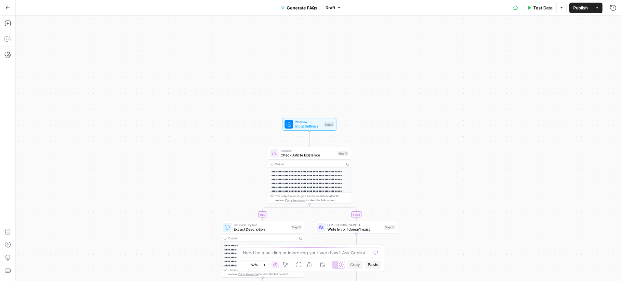
click at [352, 137] on div "**********" at bounding box center [318, 148] width 605 height 265
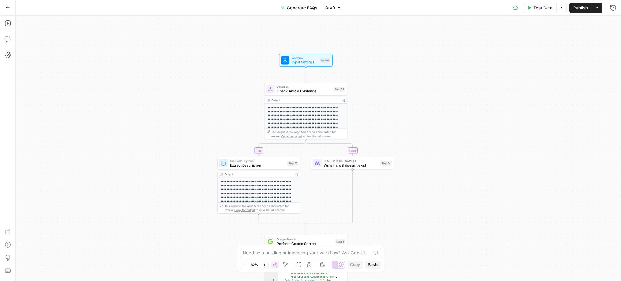
click at [323, 126] on p "**********" at bounding box center [305, 123] width 76 height 35
click at [328, 124] on p "**********" at bounding box center [305, 123] width 76 height 35
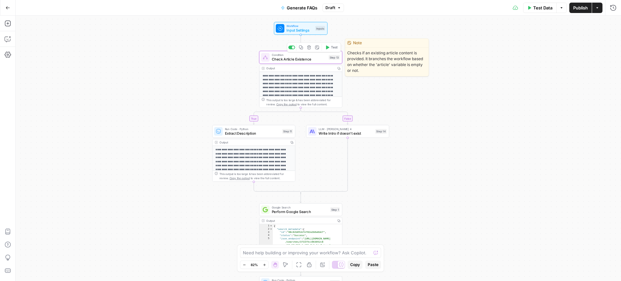
click at [292, 62] on div "Condition Check Article Existence Step 13 Copy step Delete step Edit Note Test" at bounding box center [300, 57] width 83 height 13
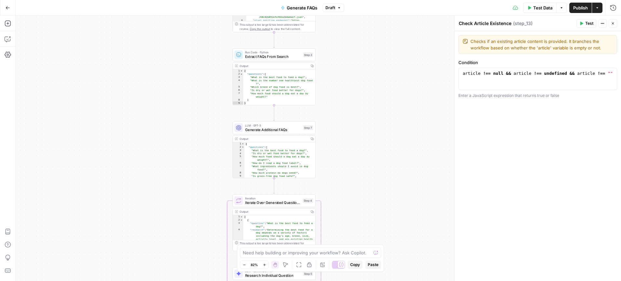
click at [240, 137] on div "Output" at bounding box center [273, 138] width 68 height 4
click at [338, 264] on div at bounding box center [341, 264] width 7 height 7
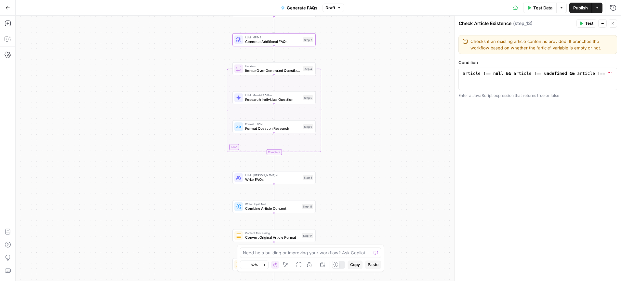
click at [347, 179] on div "true false Workflow Input Settings Inputs Condition Check Article Existence Ste…" at bounding box center [318, 148] width 605 height 265
click at [615, 23] on button "Close" at bounding box center [612, 23] width 8 height 8
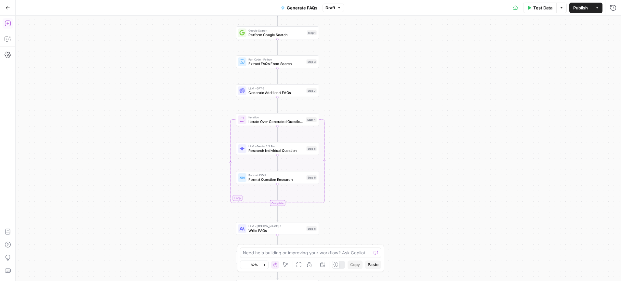
click at [8, 25] on icon "button" at bounding box center [8, 23] width 6 height 6
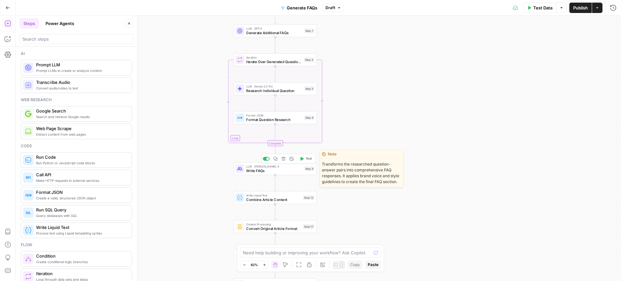
click at [286, 169] on span "Write FAQs" at bounding box center [274, 170] width 56 height 5
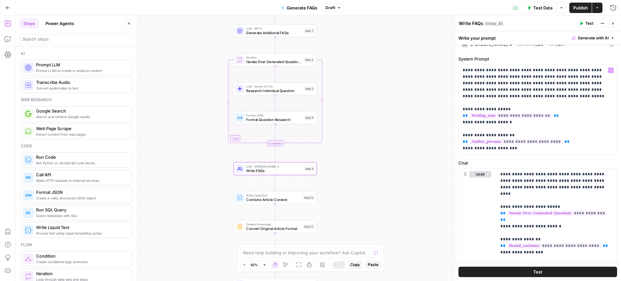
scroll to position [53, 0]
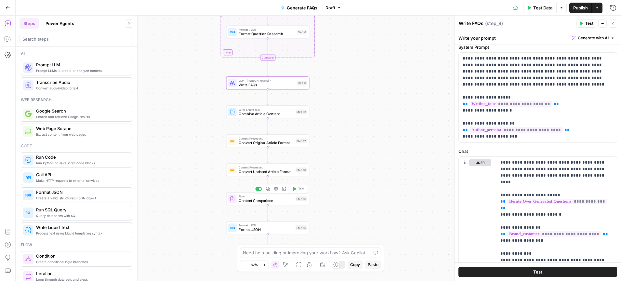
click at [269, 202] on span "Content Comparison" at bounding box center [265, 200] width 55 height 5
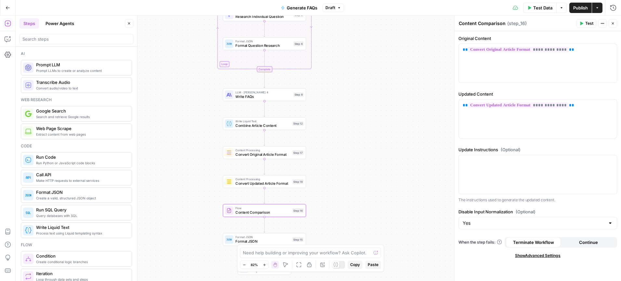
click at [269, 127] on span "Combine Article Content" at bounding box center [262, 125] width 55 height 5
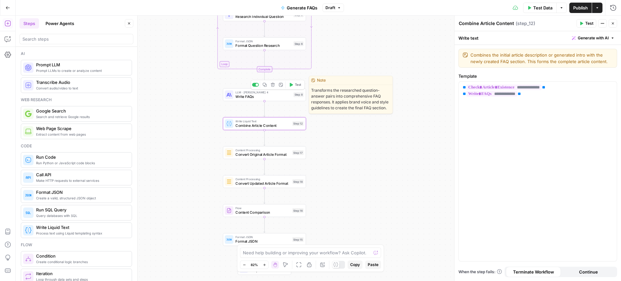
click at [267, 94] on span "Write FAQs" at bounding box center [263, 96] width 56 height 5
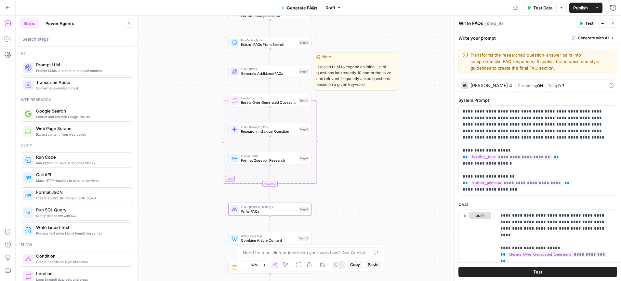
click at [271, 71] on span "Generate Additional FAQs" at bounding box center [269, 73] width 56 height 5
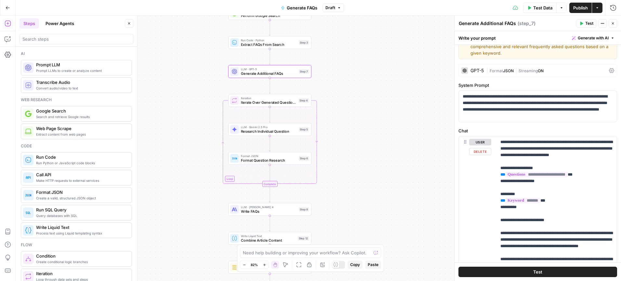
scroll to position [0, 0]
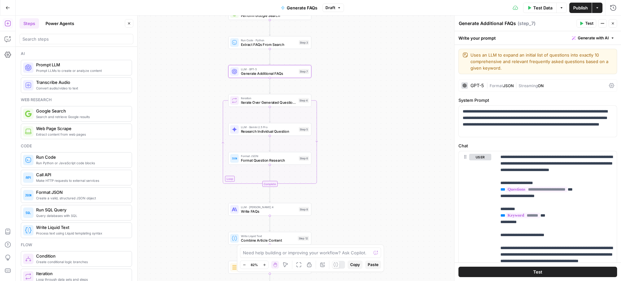
click at [276, 214] on div "LLM · [PERSON_NAME] 4 Write FAQs Step 8 Copy step Delete step Edit Note Test" at bounding box center [269, 209] width 83 height 13
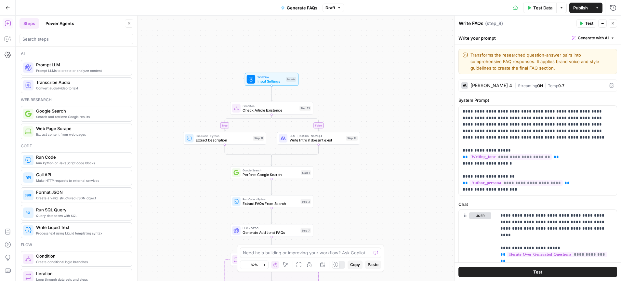
click at [59, 24] on button "Power Agents" at bounding box center [60, 23] width 36 height 10
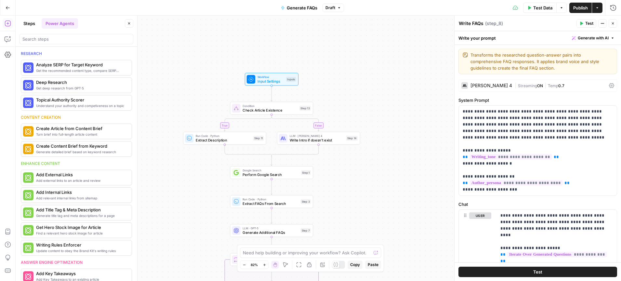
click at [30, 25] on button "Steps" at bounding box center [28, 23] width 19 height 10
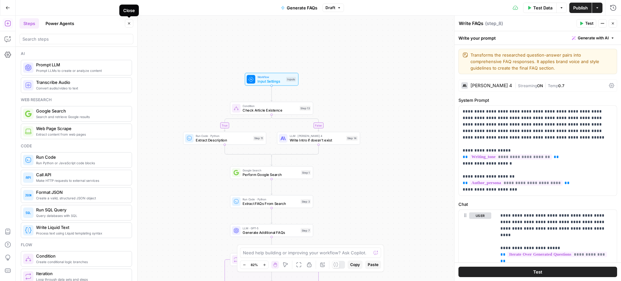
click at [130, 26] on button "Close" at bounding box center [129, 23] width 8 height 8
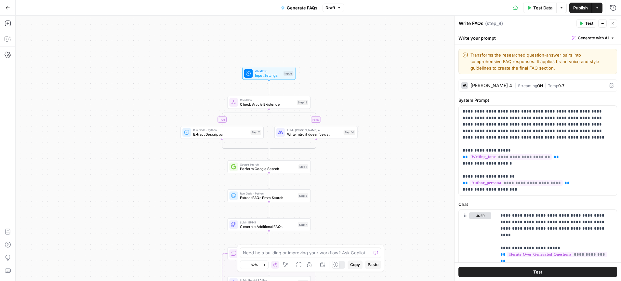
click at [613, 24] on icon "button" at bounding box center [612, 23] width 2 height 2
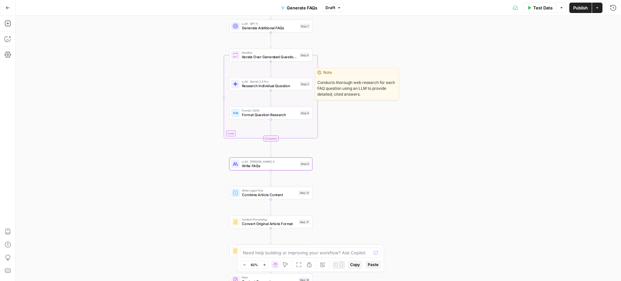
click at [279, 84] on span "Research Individual Question" at bounding box center [270, 85] width 56 height 5
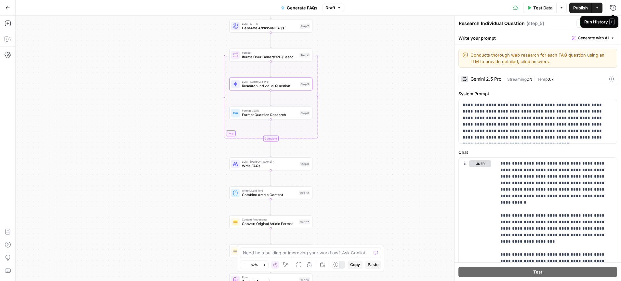
click at [613, 25] on div "Run History E" at bounding box center [599, 22] width 38 height 12
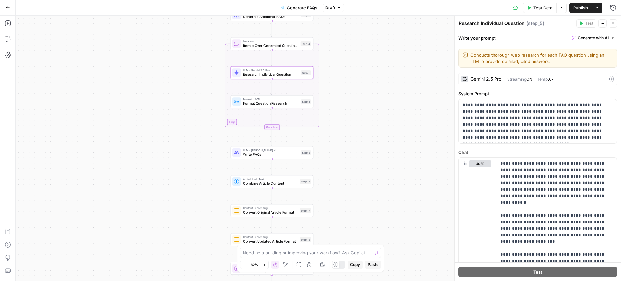
click at [273, 154] on span "Write FAQs" at bounding box center [271, 154] width 56 height 5
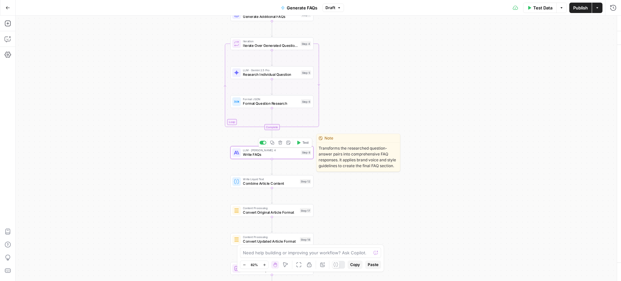
type textarea "Write FAQs"
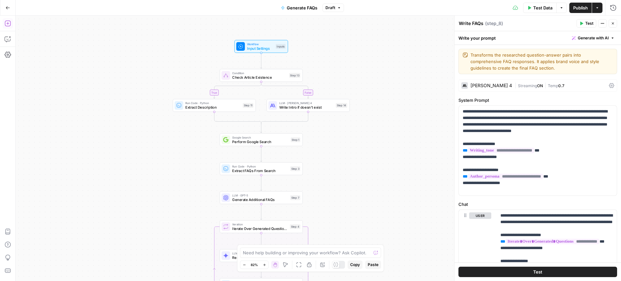
click at [6, 23] on icon "button" at bounding box center [8, 23] width 6 height 6
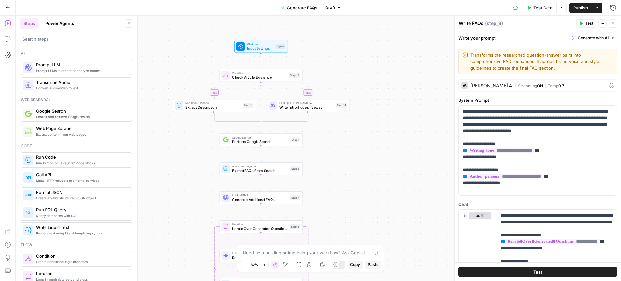
click at [57, 26] on button "Power Agents" at bounding box center [60, 23] width 36 height 10
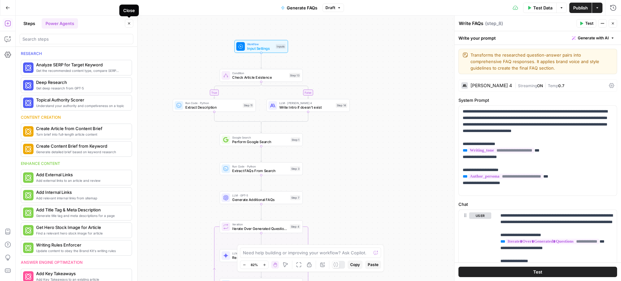
click at [130, 22] on icon "button" at bounding box center [129, 23] width 4 height 4
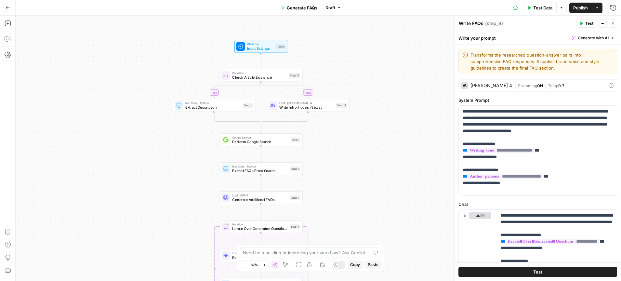
click at [612, 22] on icon "button" at bounding box center [613, 23] width 4 height 4
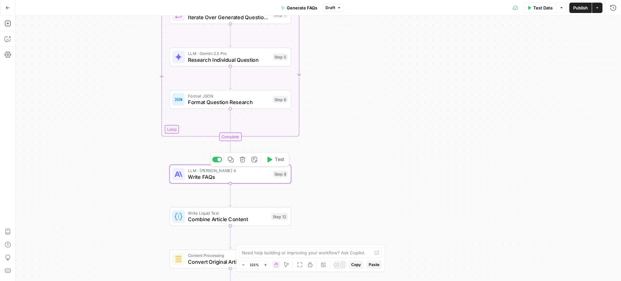
click at [203, 176] on span "Write FAQs" at bounding box center [229, 177] width 82 height 8
